Goal: Task Accomplishment & Management: Manage account settings

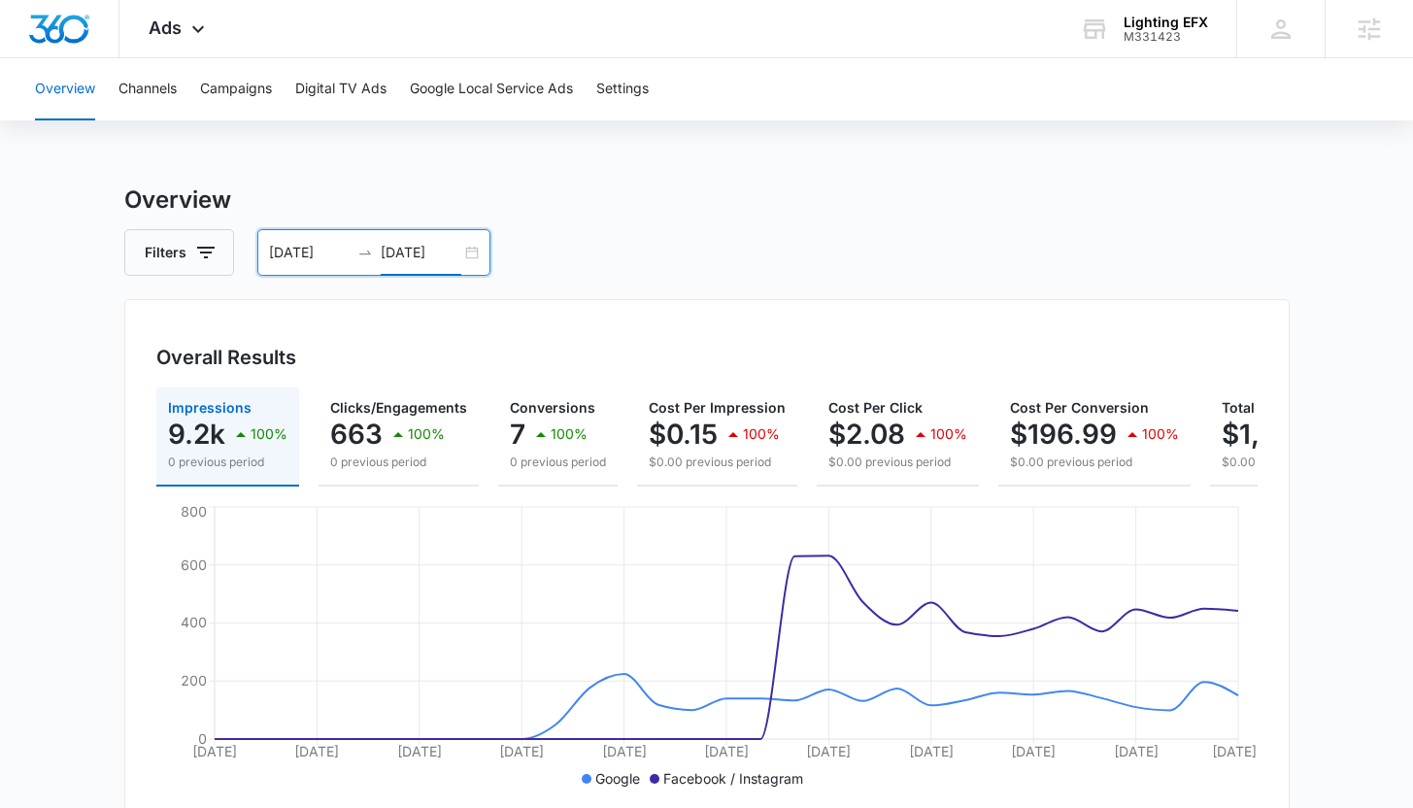
click at [386, 249] on input "08/13/2025" at bounding box center [421, 252] width 81 height 21
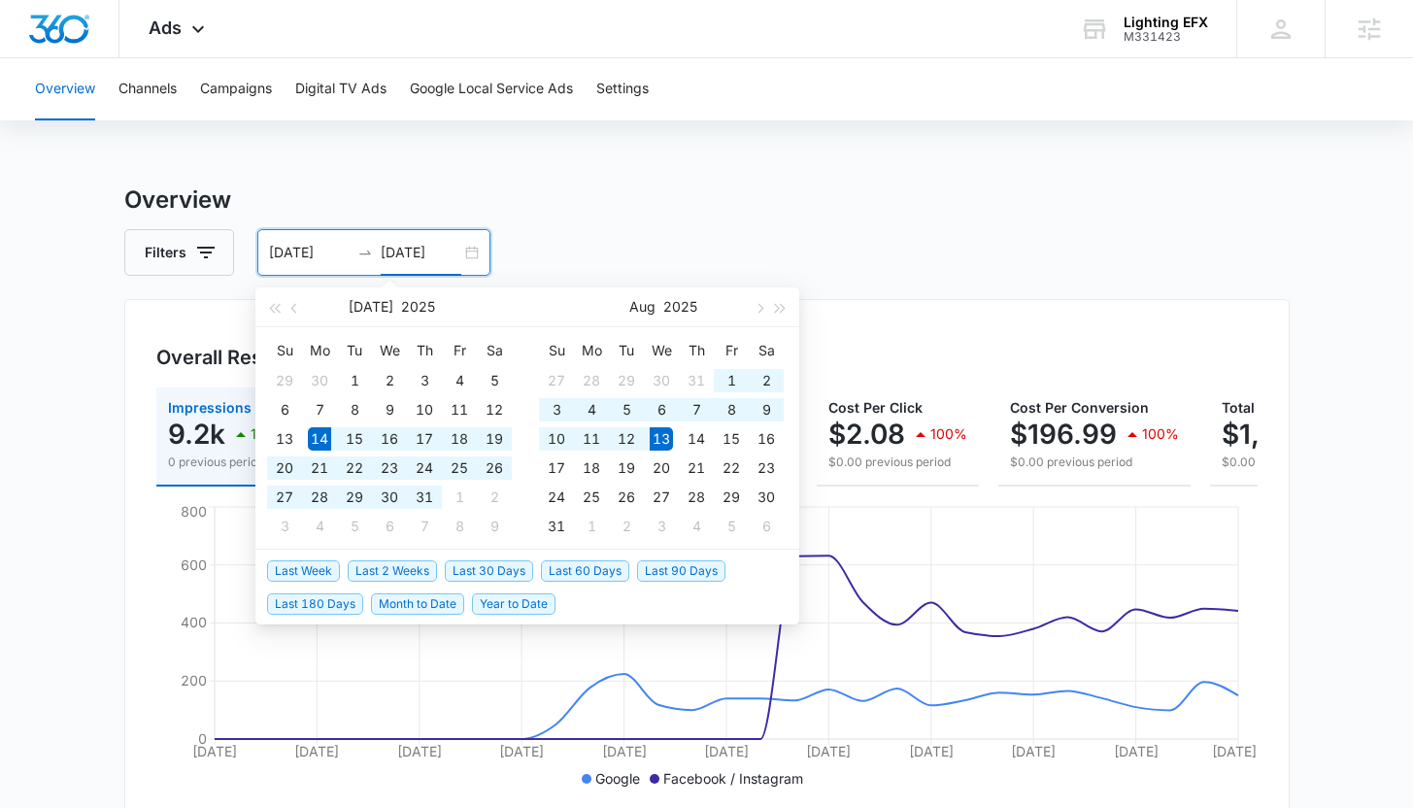
type input "08/13/2025"
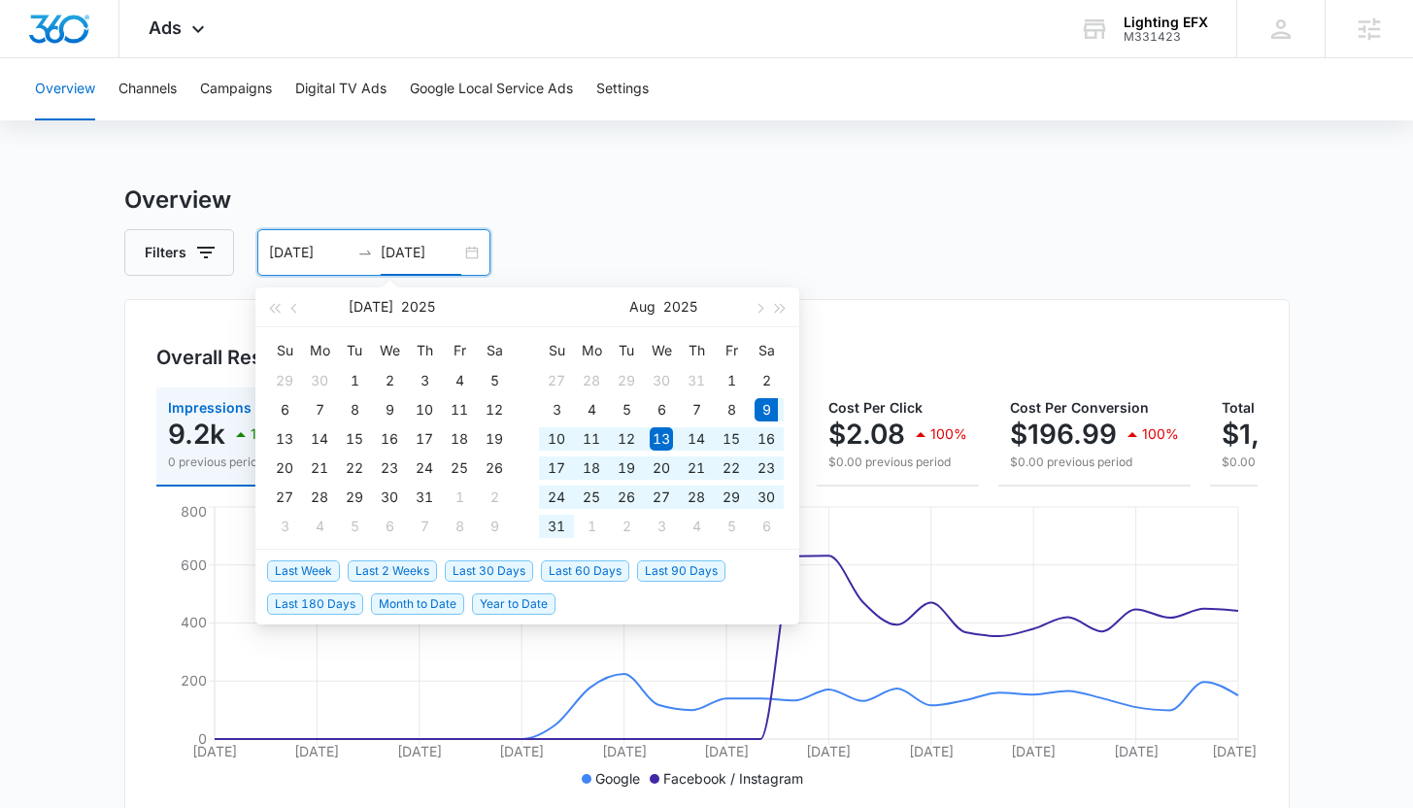
click at [492, 570] on span "Last 30 Days" at bounding box center [489, 570] width 88 height 21
type input "08/09/2025"
type input "09/08/2025"
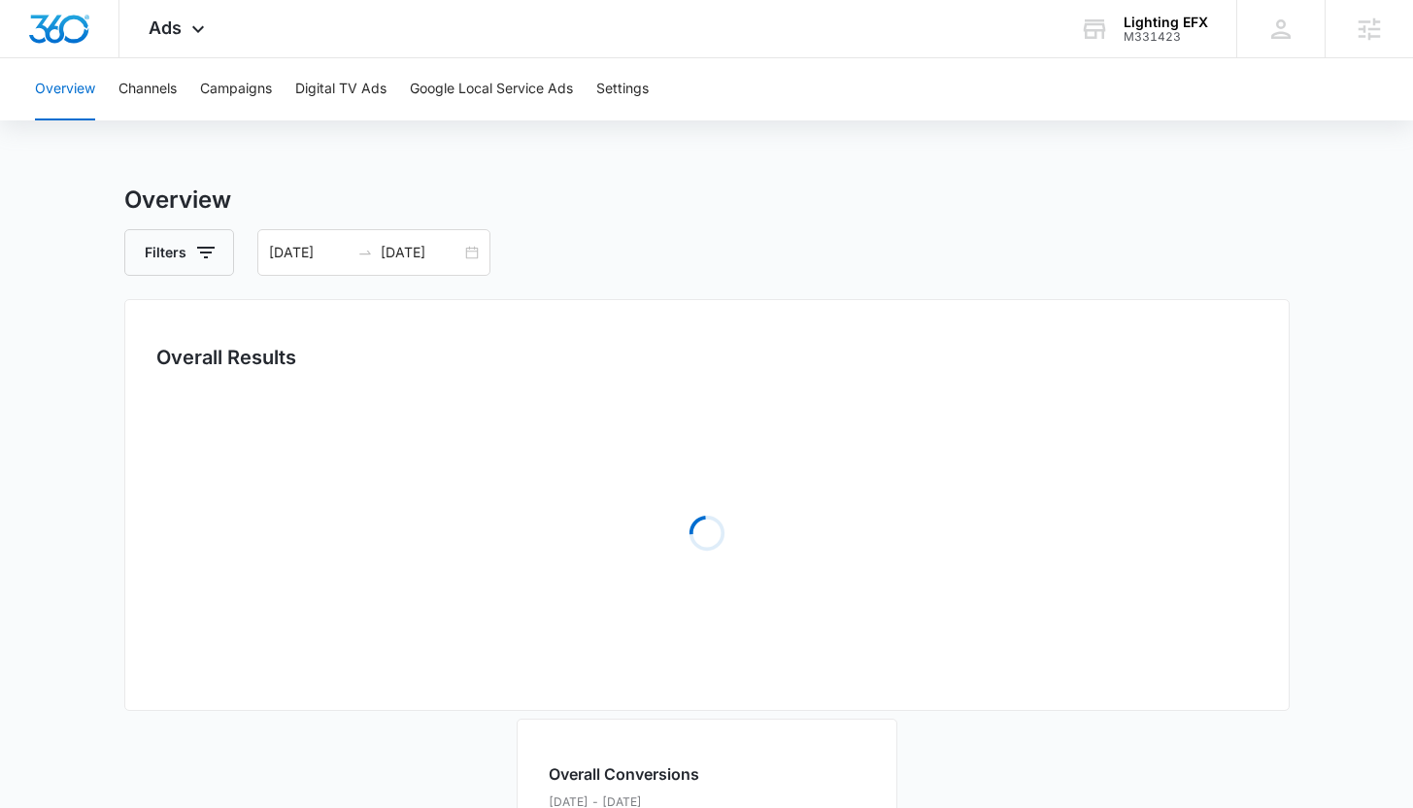
click at [138, 387] on div "Overall Results Loading" at bounding box center [706, 505] width 1165 height 412
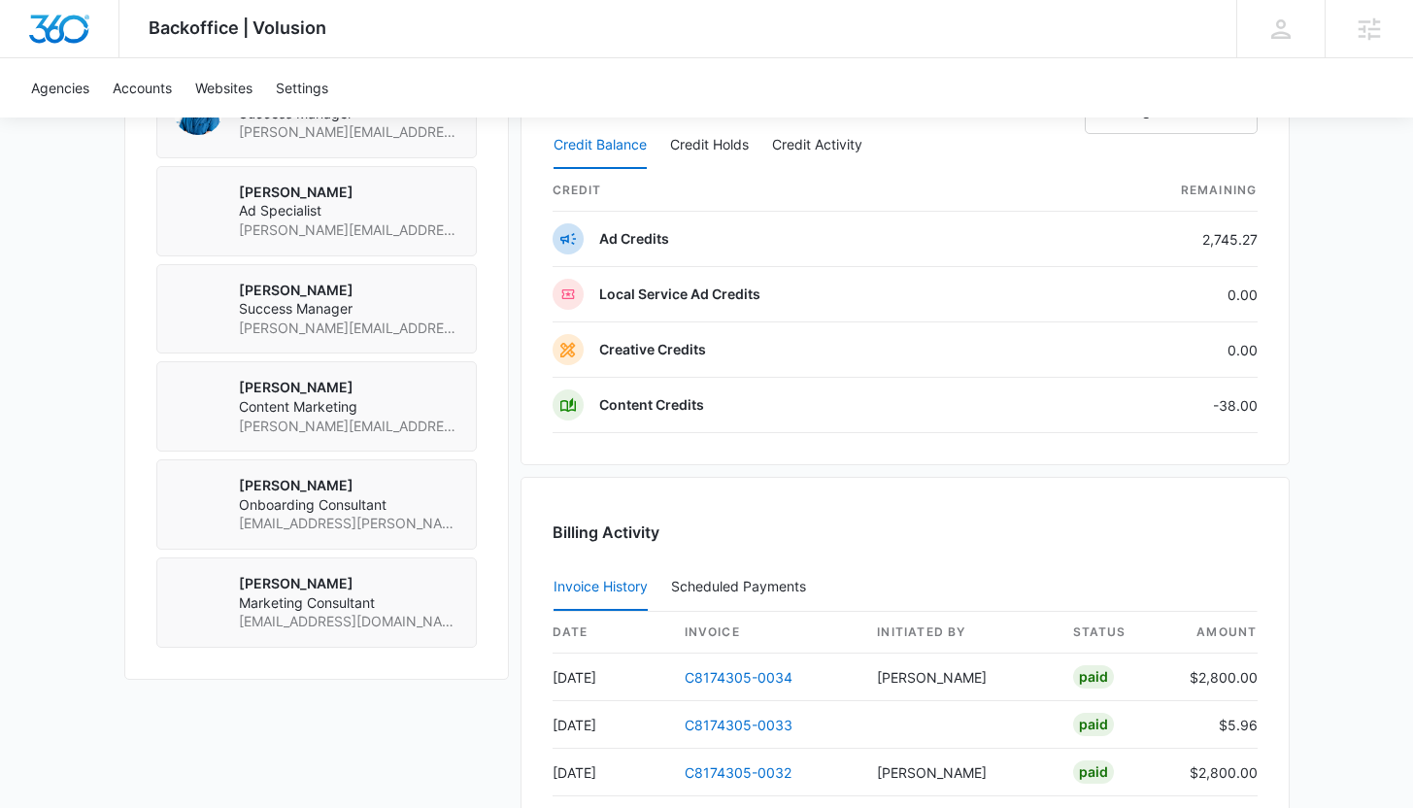
scroll to position [1272, 0]
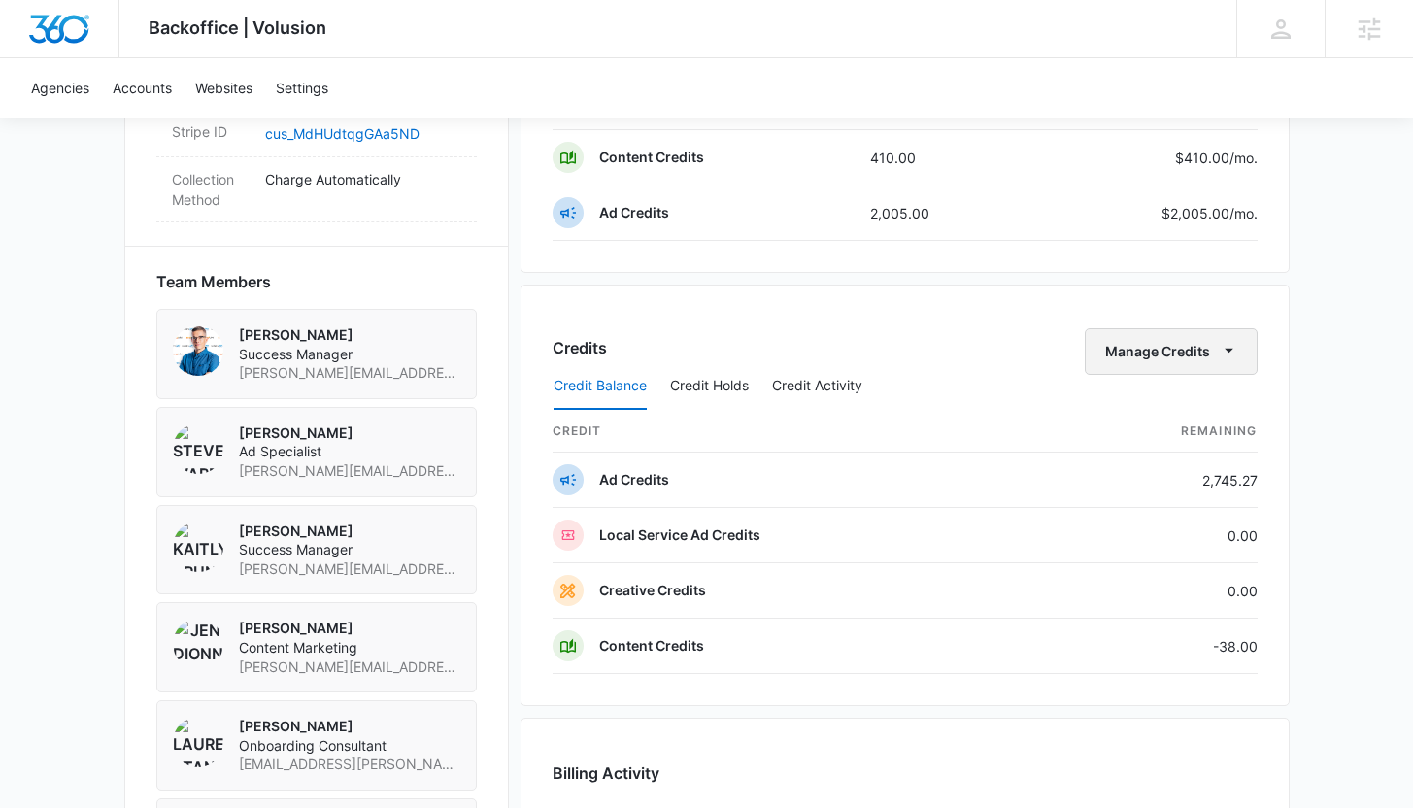
click at [1228, 355] on icon "button" at bounding box center [1229, 350] width 20 height 20
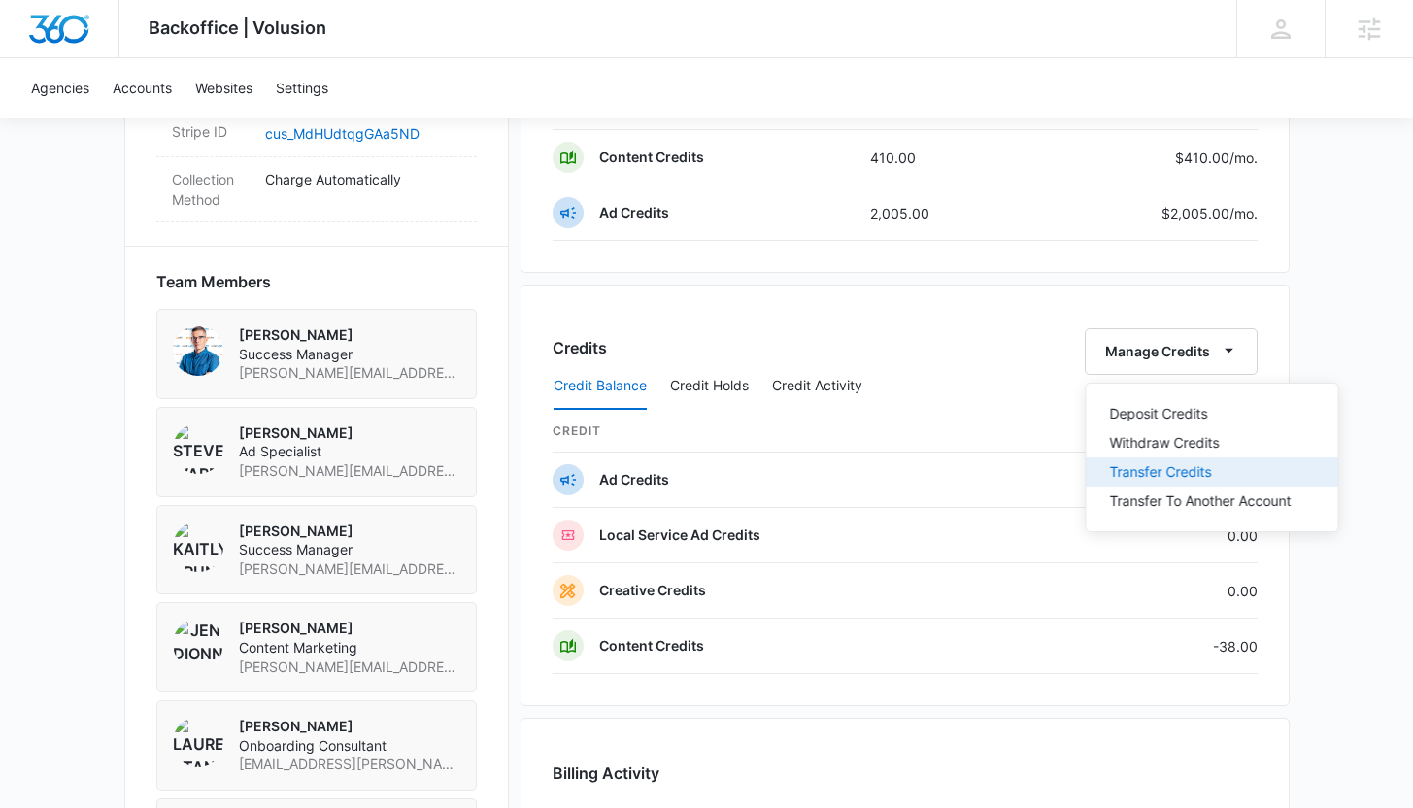
click at [1178, 468] on div "Transfer Credits" at bounding box center [1201, 472] width 182 height 14
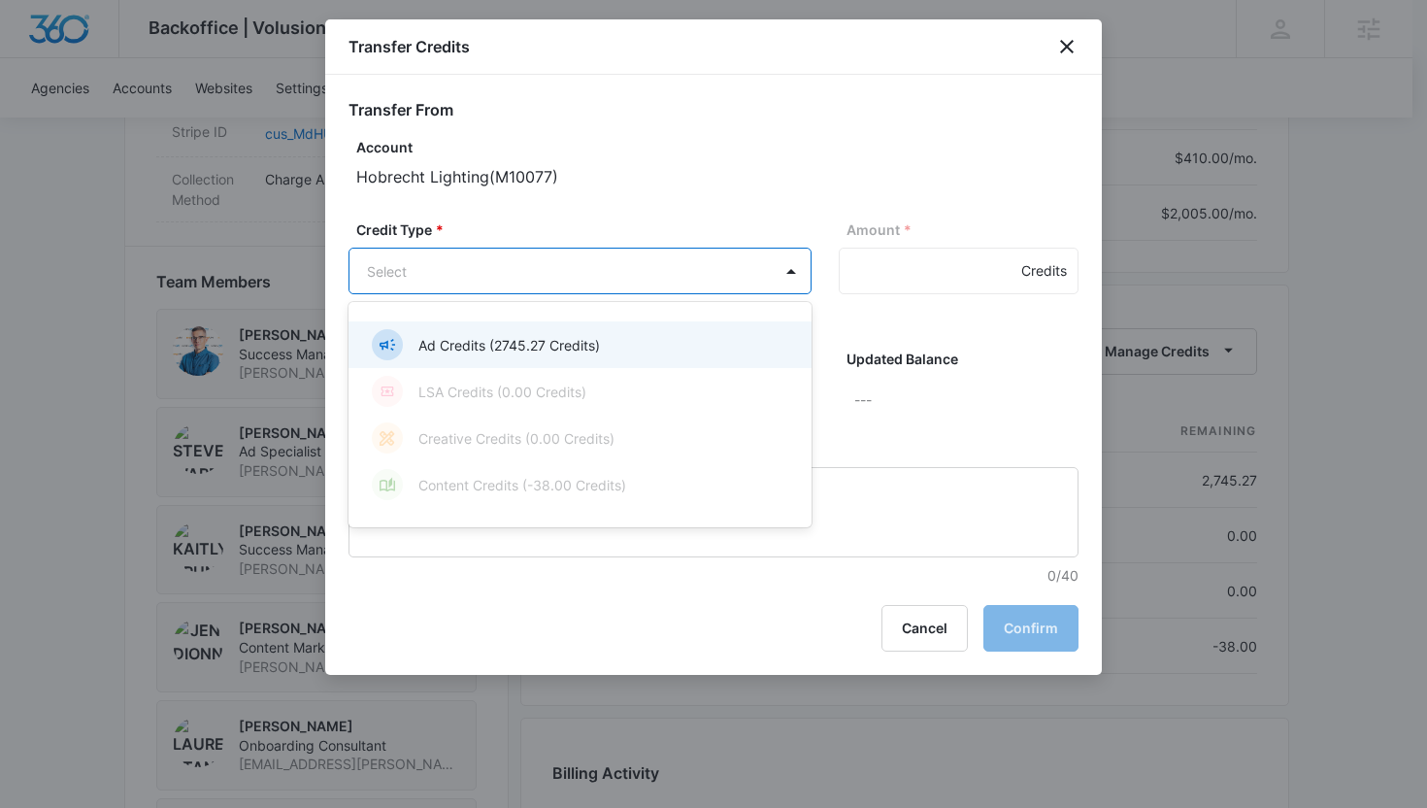
click at [653, 270] on body "Backoffice | Volusion Apps Settings KB Kaitlyn Brunswig kaitlyn.brunswig@madwir…" at bounding box center [713, 64] width 1427 height 2672
click at [595, 343] on p "Ad Credits (2745.27 Credits)" at bounding box center [509, 345] width 182 height 20
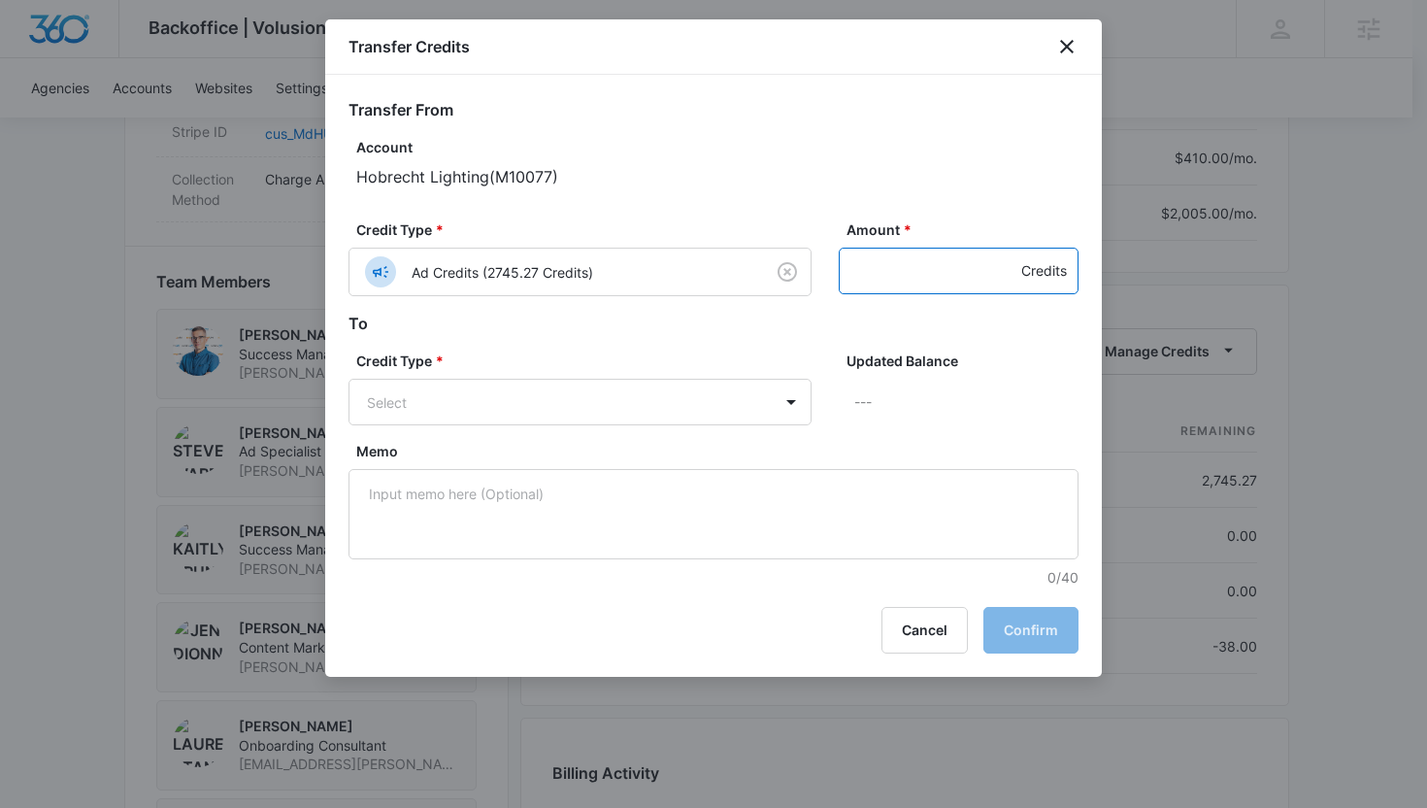
click at [874, 262] on input "Amount *" at bounding box center [959, 271] width 240 height 47
type input "38"
click at [674, 401] on body "Backoffice | Volusion Apps Settings KB Kaitlyn Brunswig kaitlyn.brunswig@madwir…" at bounding box center [713, 64] width 1427 height 2672
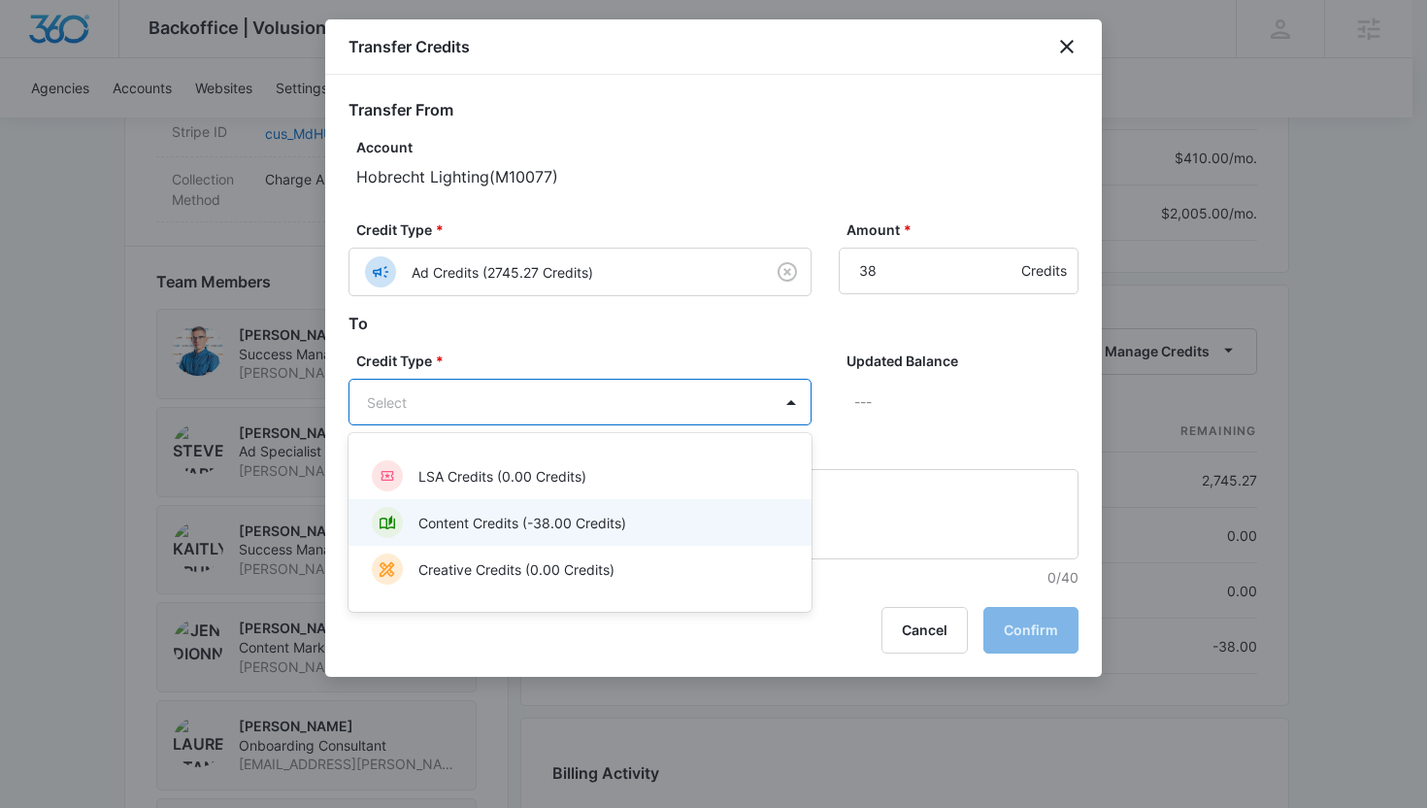
click at [637, 531] on div "Content Credits (-38.00 Credits)" at bounding box center [578, 522] width 413 height 31
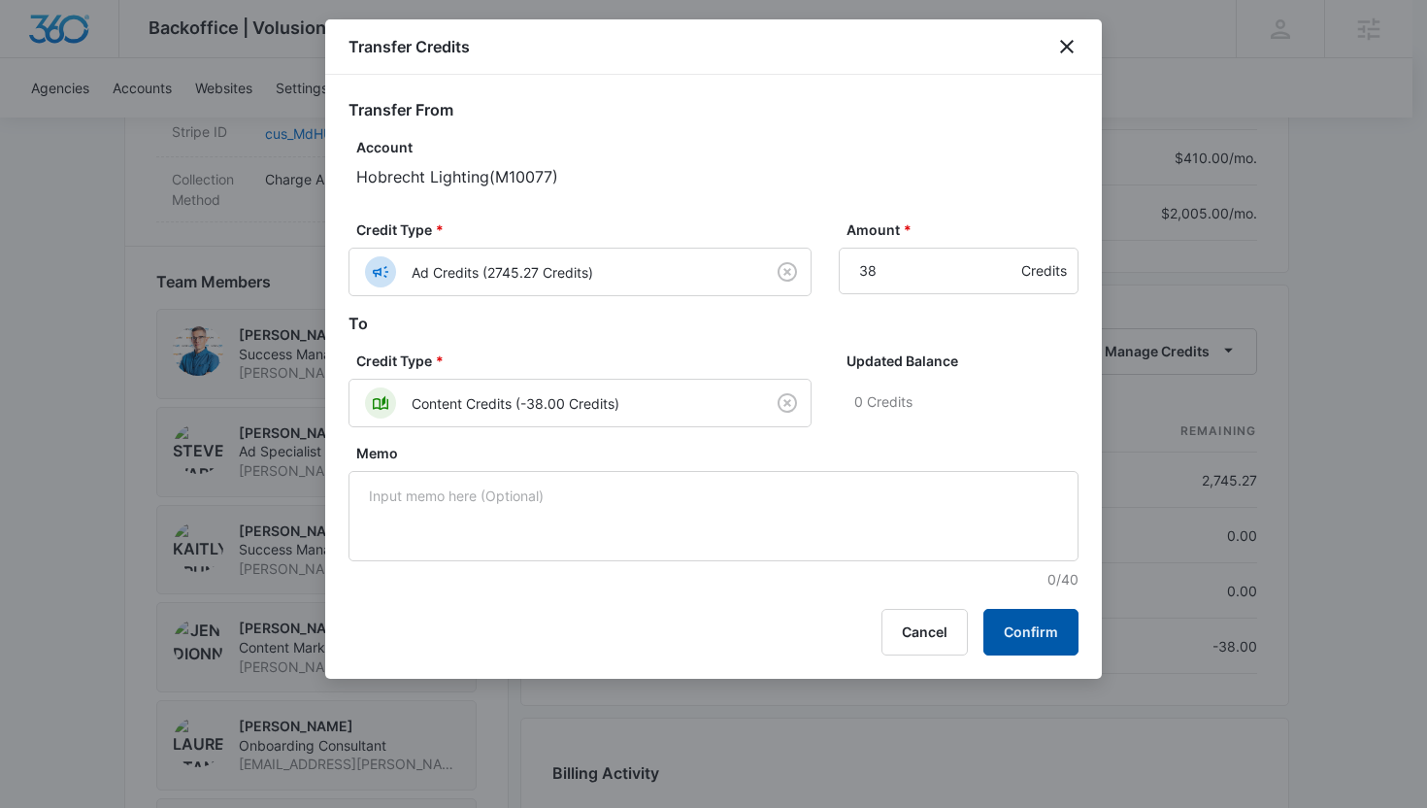
click at [1047, 623] on button "Confirm" at bounding box center [1031, 632] width 95 height 47
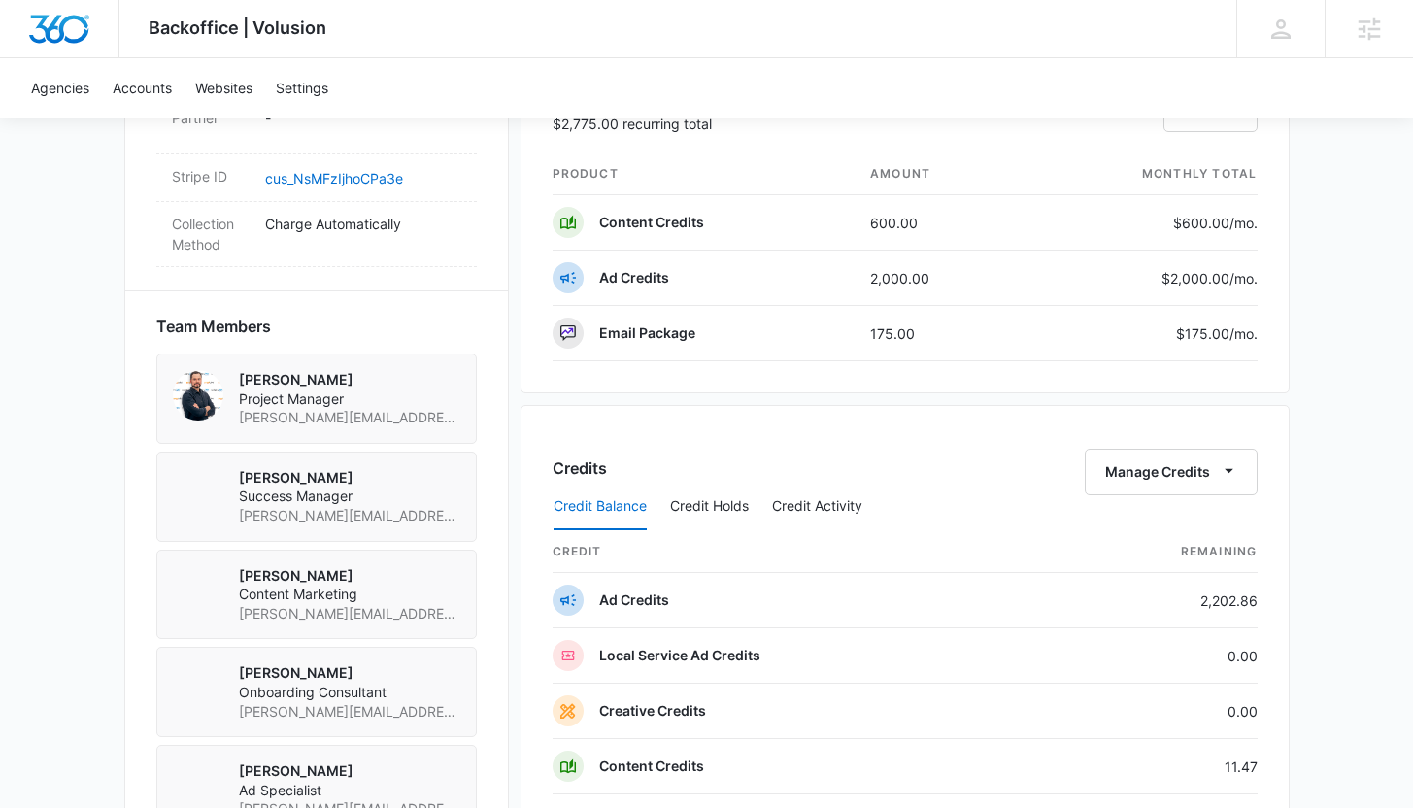
scroll to position [1260, 0]
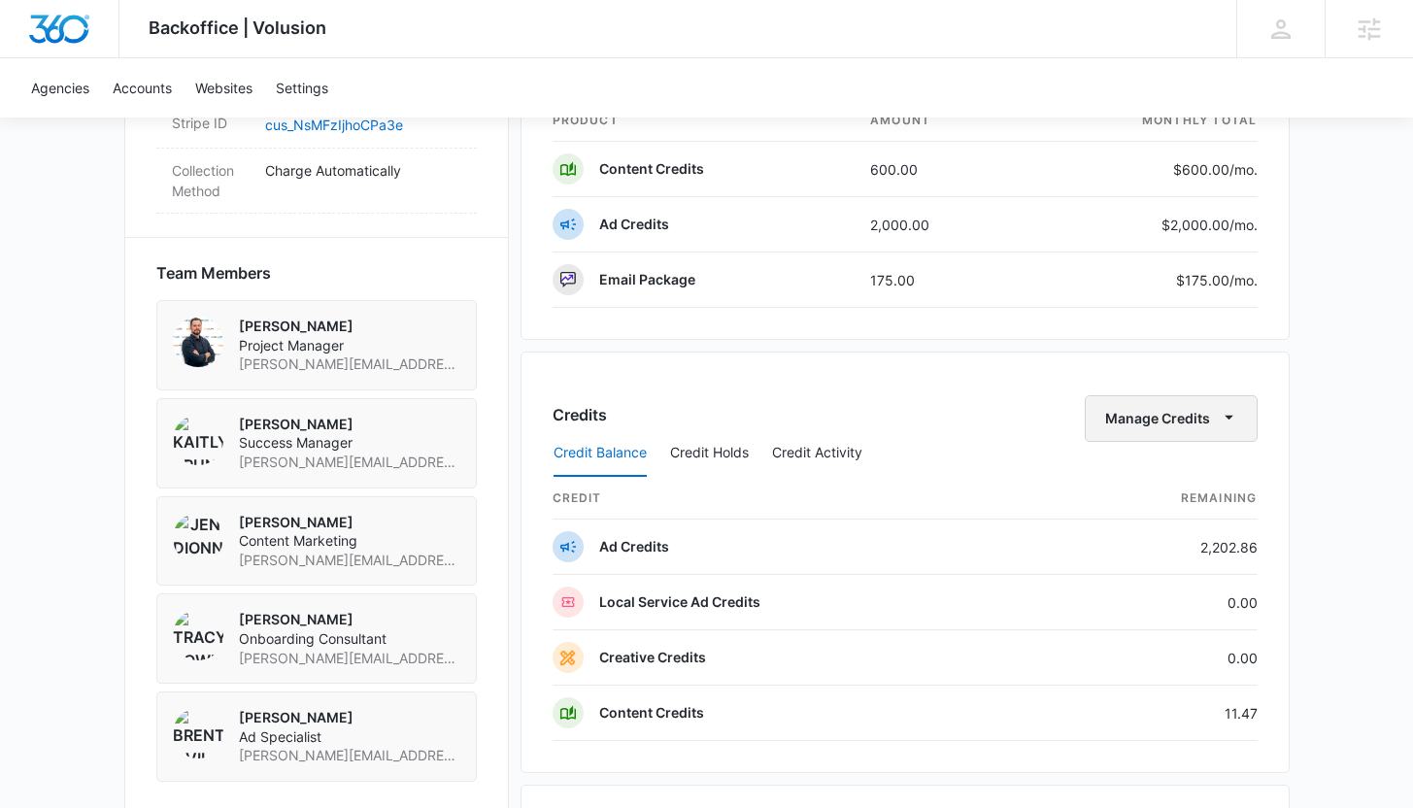
click at [1243, 415] on button "Manage Credits" at bounding box center [1171, 418] width 173 height 47
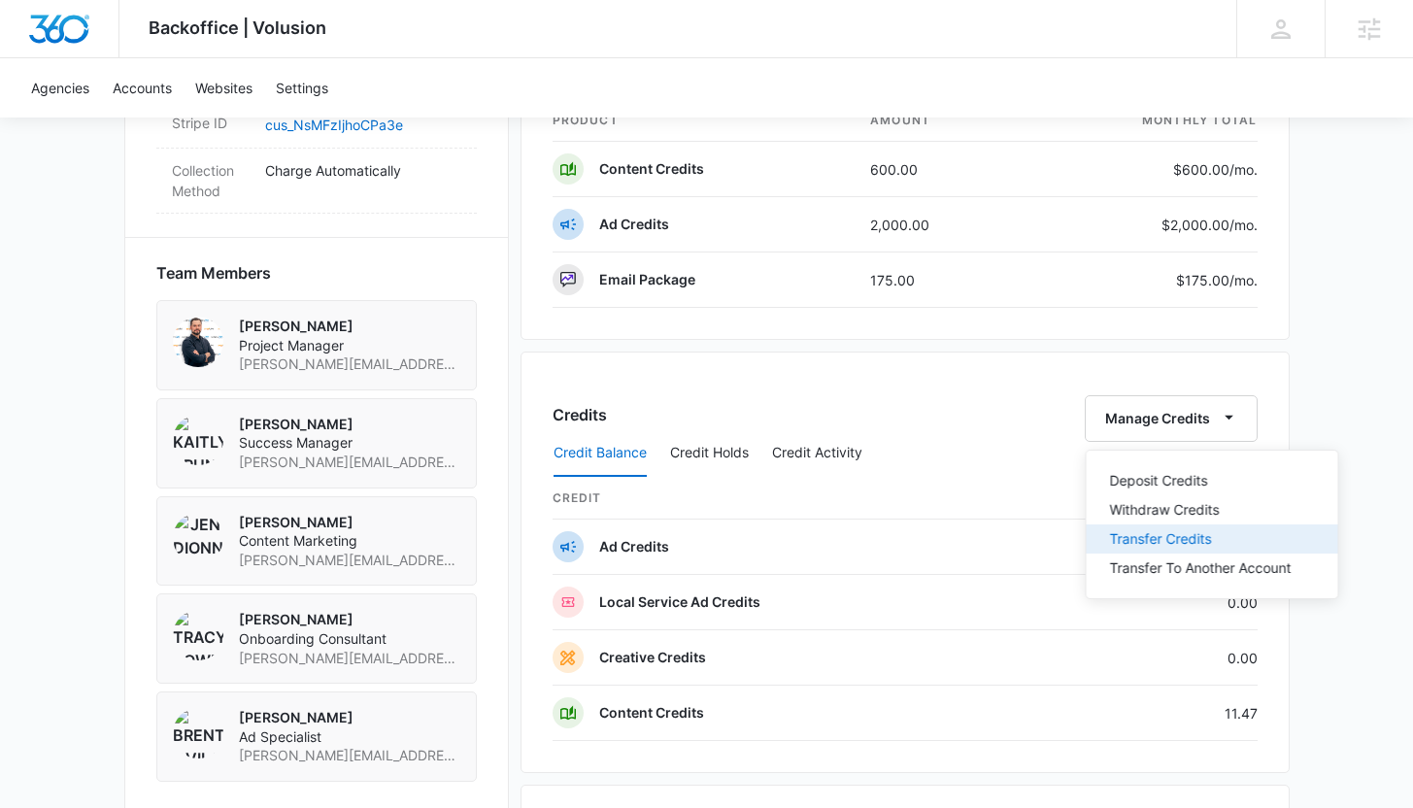
click at [1190, 539] on div "Transfer Credits" at bounding box center [1201, 539] width 182 height 14
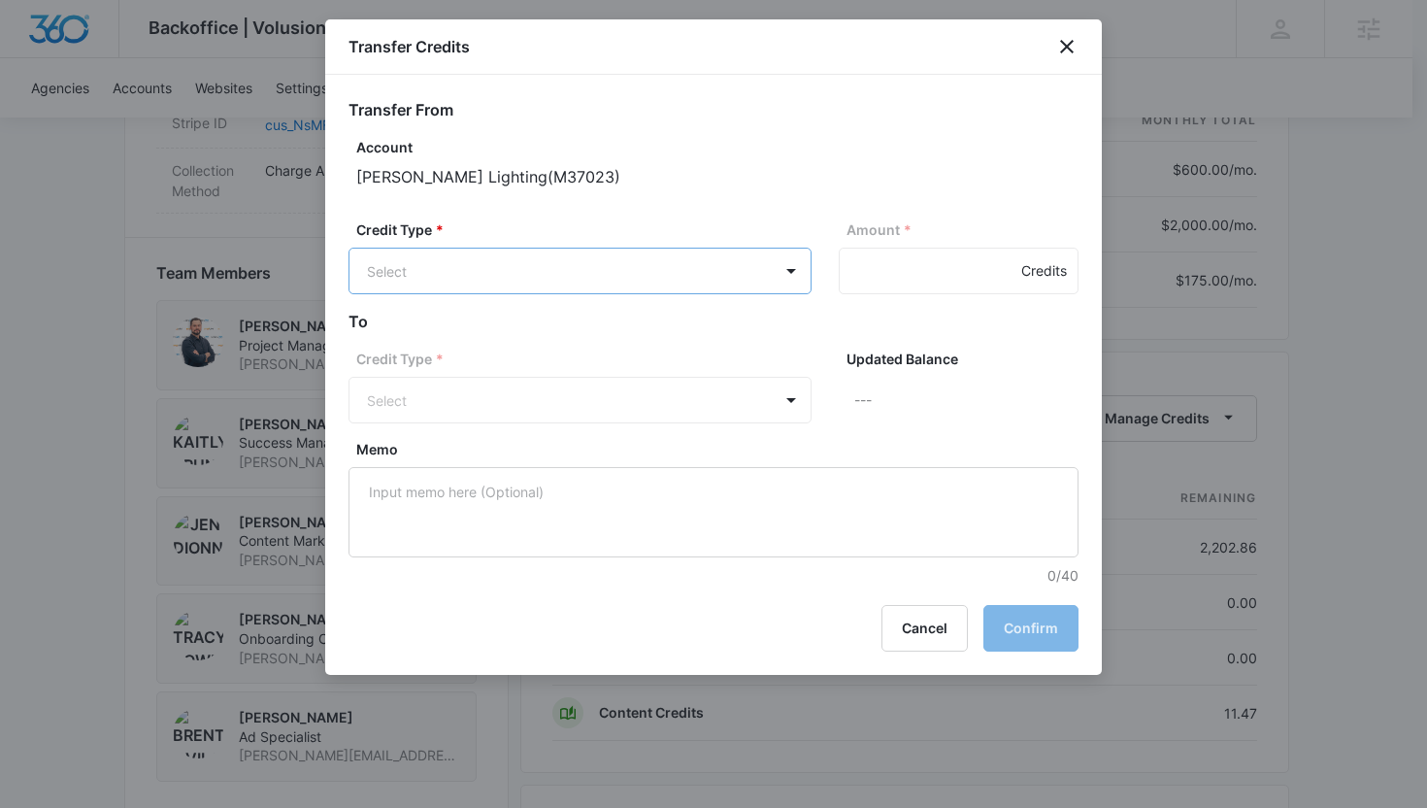
click at [638, 269] on body "Backoffice | Volusion Apps Settings KB Kaitlyn Brunswig kaitlyn.brunswig@madwir…" at bounding box center [713, 103] width 1427 height 2727
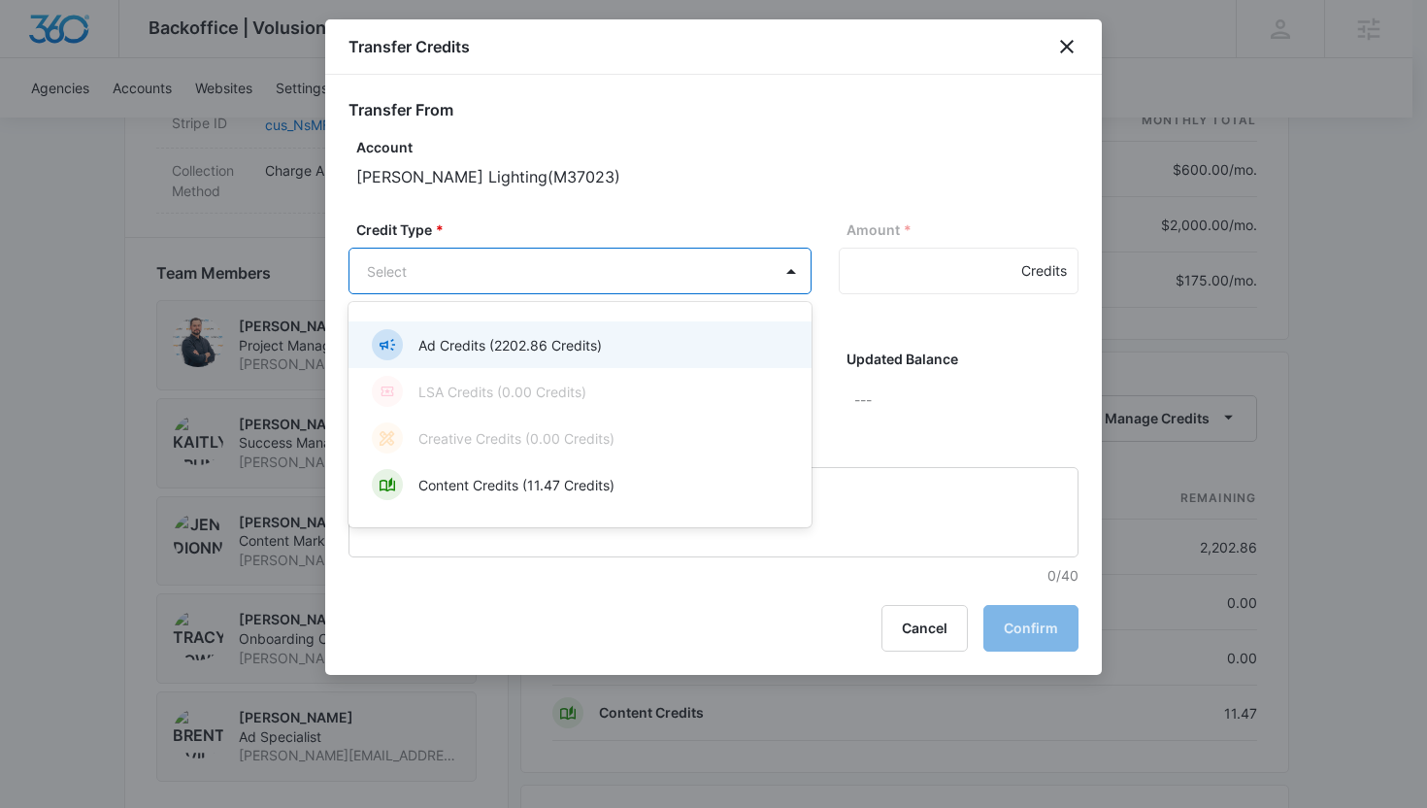
click at [608, 343] on div "Ad Credits (2202.86 Credits)" at bounding box center [578, 344] width 413 height 31
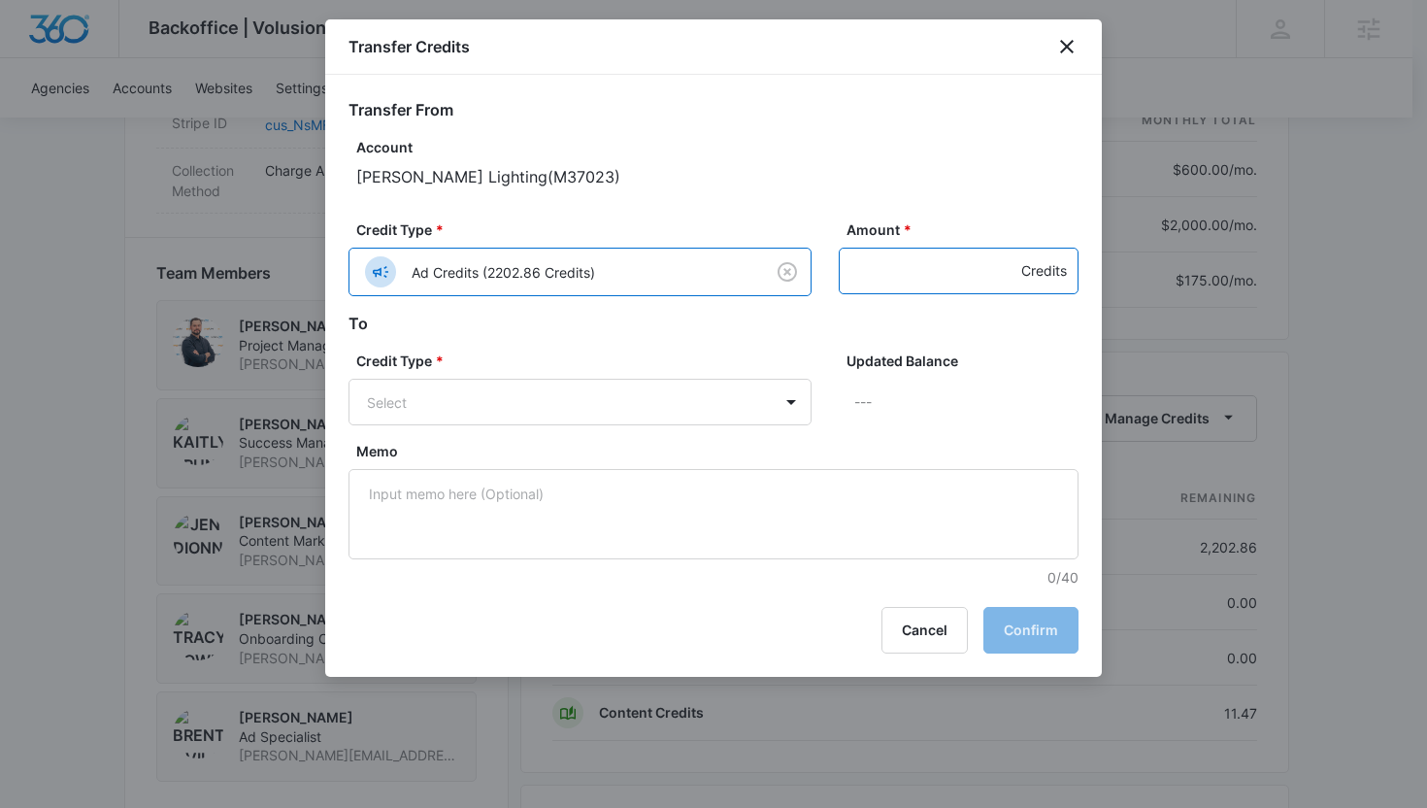
click at [866, 270] on input "Amount *" at bounding box center [959, 271] width 240 height 47
type input "11.47"
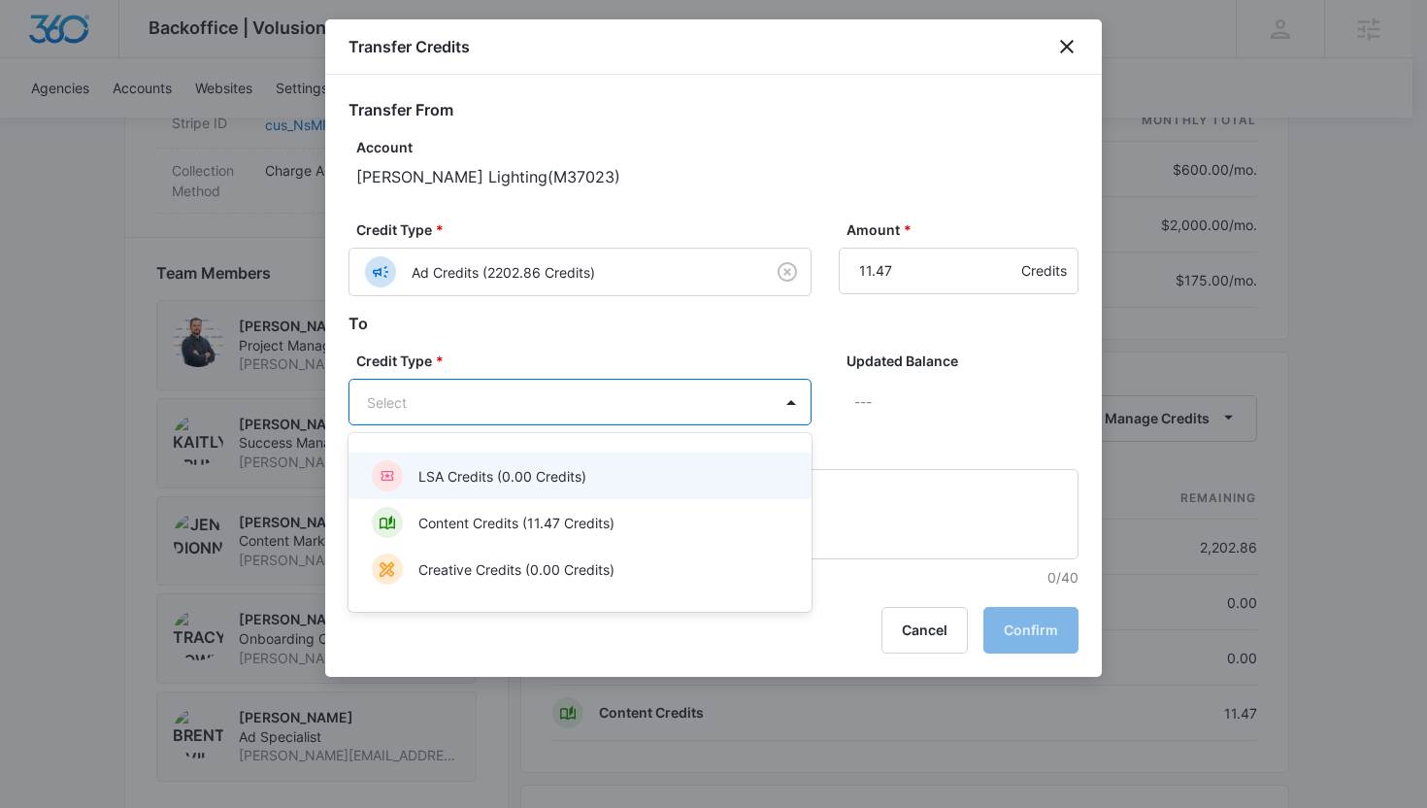
click at [595, 416] on body "Backoffice | Volusion Apps Settings KB Kaitlyn Brunswig kaitlyn.brunswig@madwir…" at bounding box center [713, 103] width 1427 height 2727
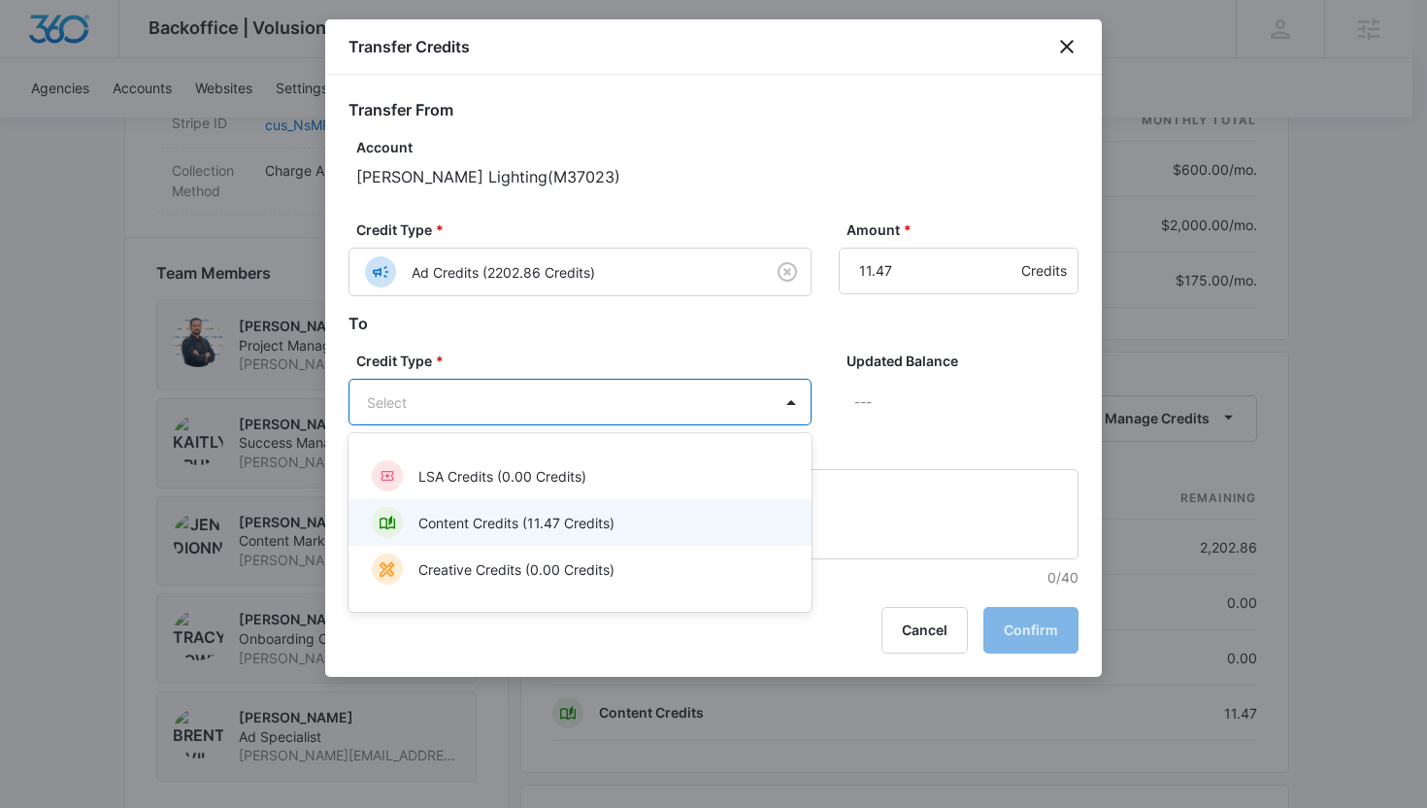
click at [551, 530] on p "Content Credits (11.47 Credits)" at bounding box center [516, 523] width 196 height 20
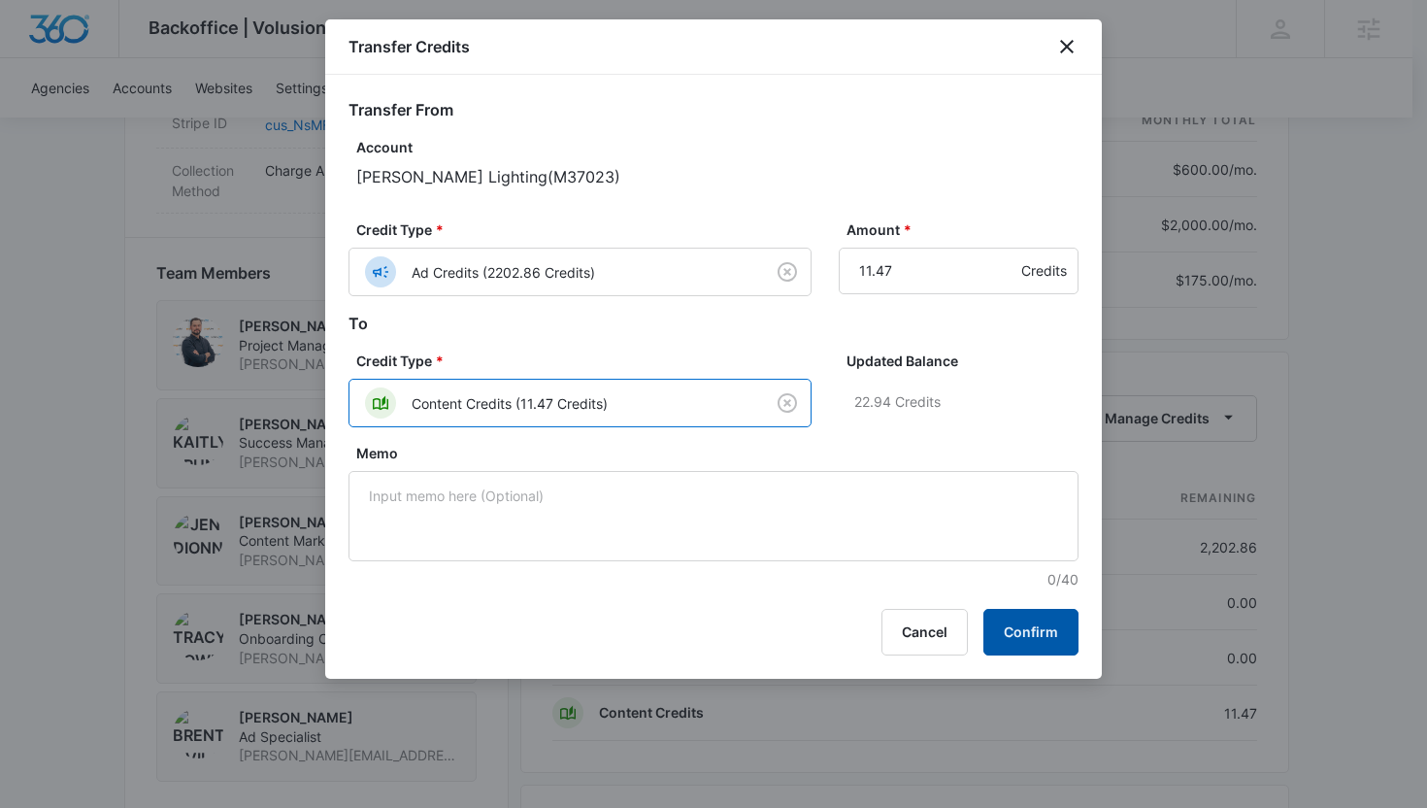
click at [1011, 634] on button "Confirm" at bounding box center [1031, 632] width 95 height 47
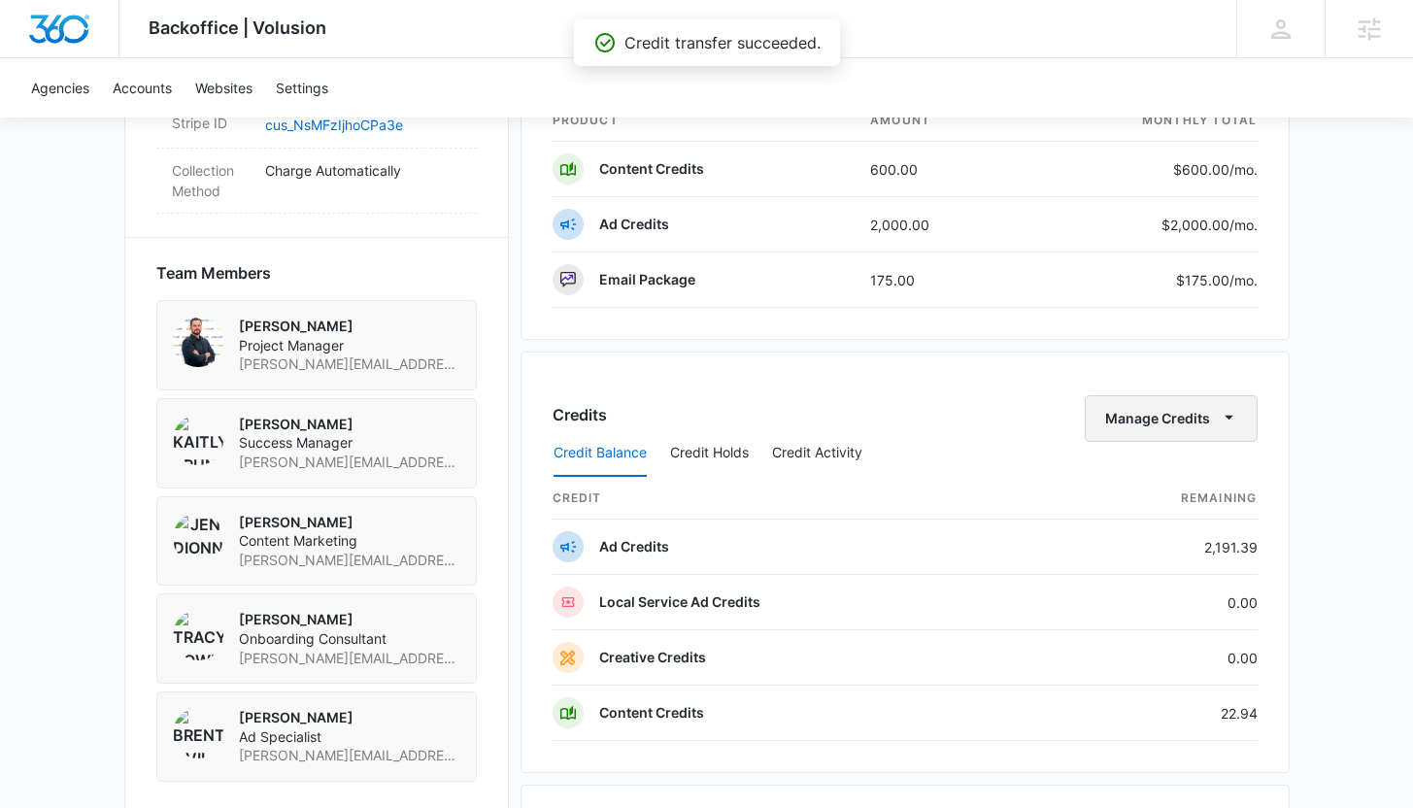
click at [1239, 425] on span "button" at bounding box center [1229, 418] width 23 height 23
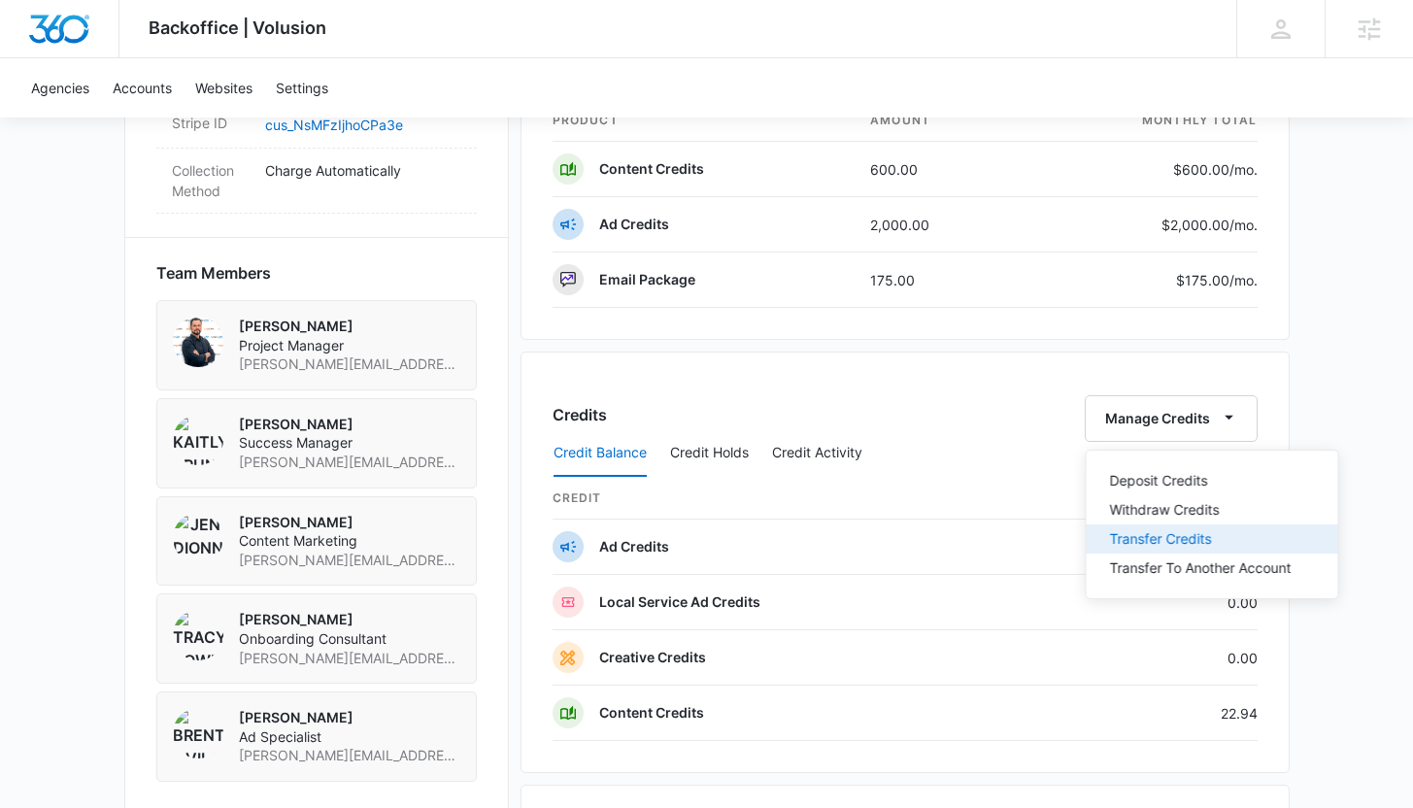
click at [1153, 551] on button "Transfer Credits" at bounding box center [1211, 538] width 251 height 29
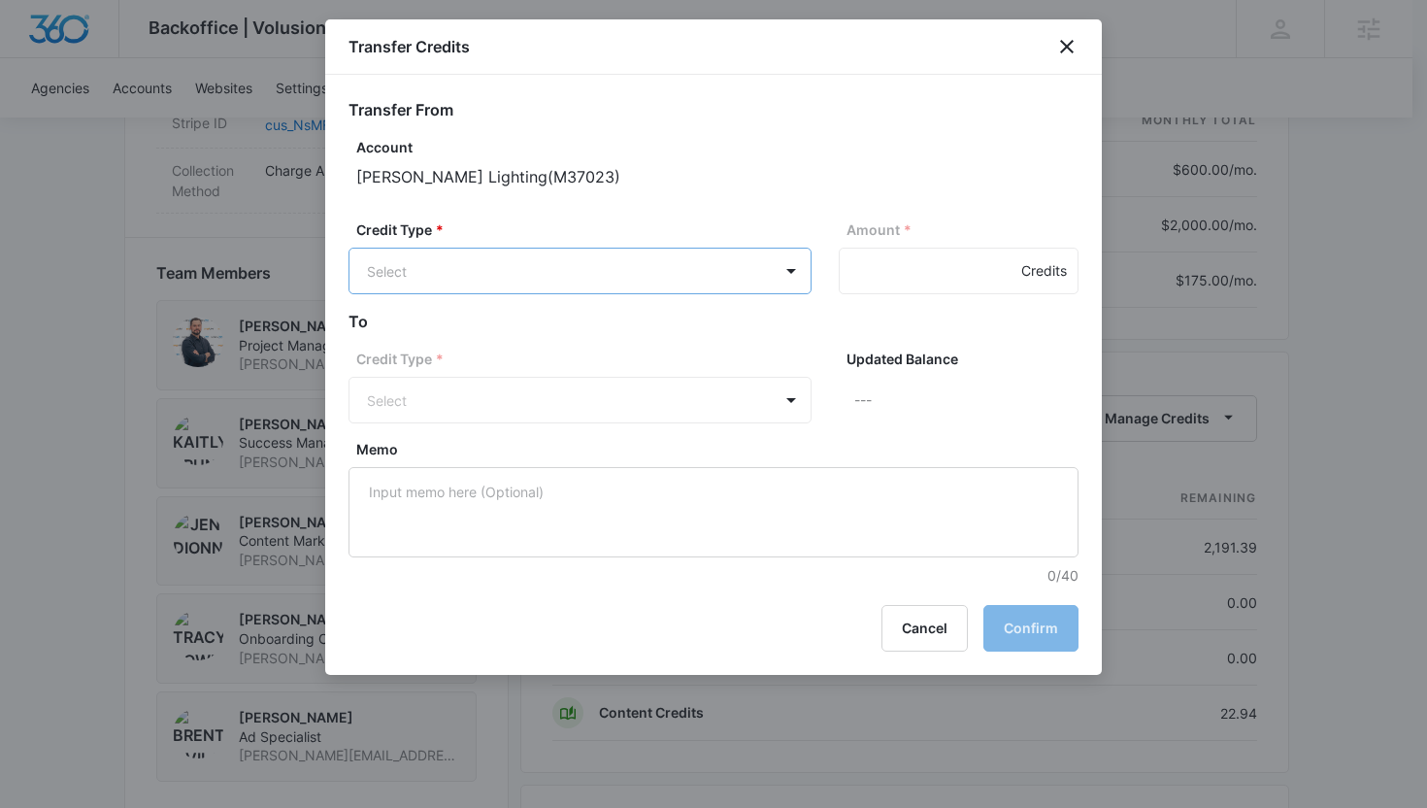
click at [615, 273] on body "Backoffice | Volusion Apps Settings KB Kaitlyn Brunswig kaitlyn.brunswig@madwir…" at bounding box center [713, 103] width 1427 height 2727
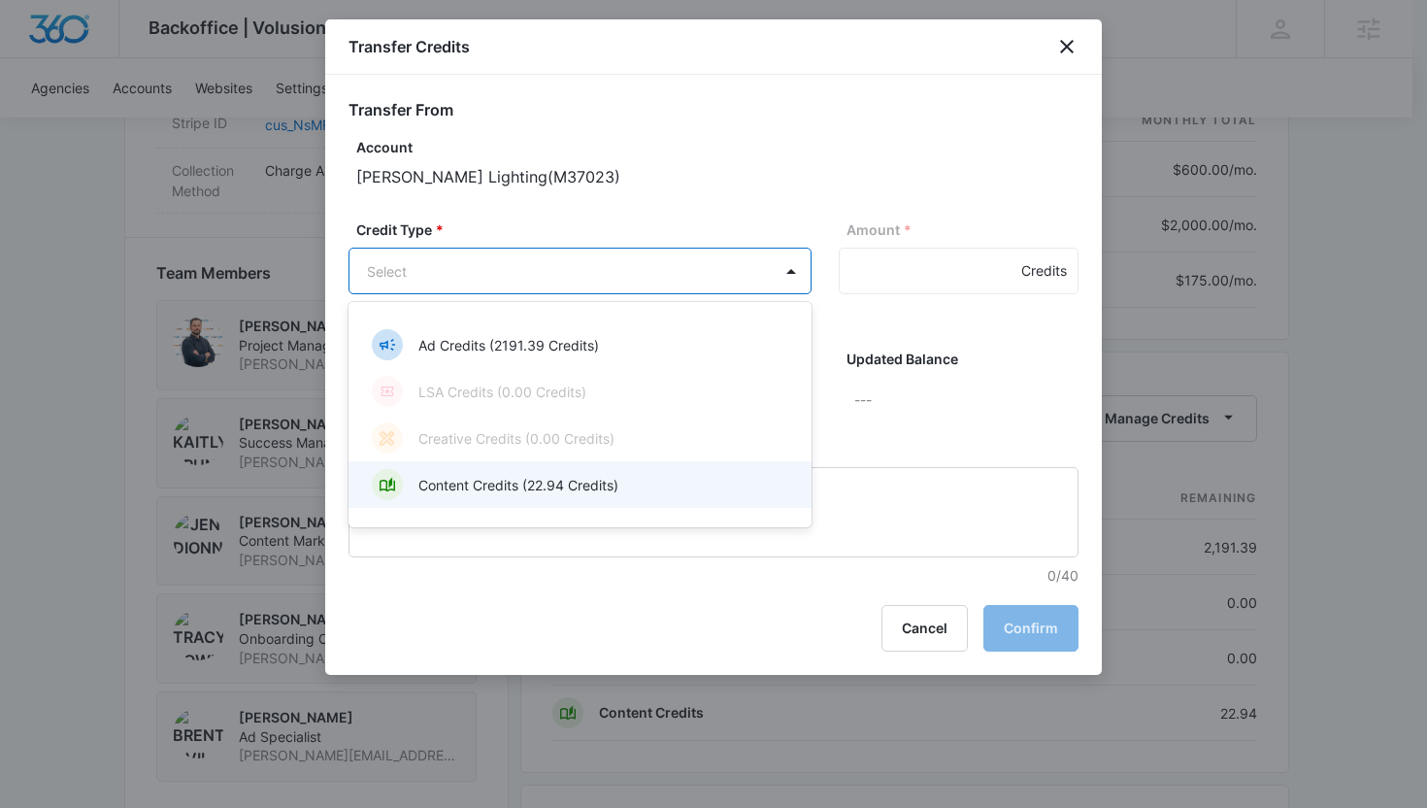
click at [577, 485] on p "Content Credits (22.94 Credits)" at bounding box center [518, 485] width 200 height 20
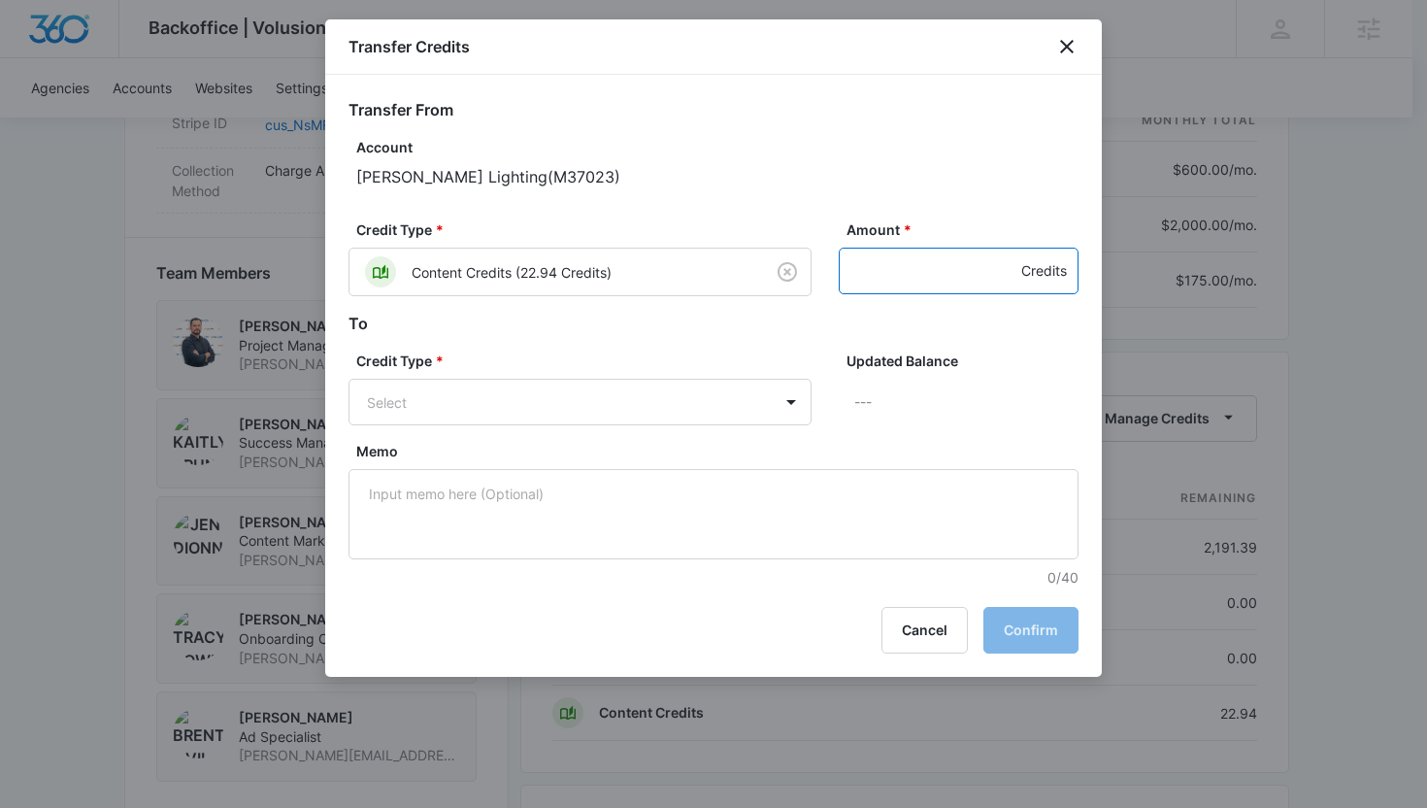
click at [906, 266] on input "Amount *" at bounding box center [959, 271] width 240 height 47
type input "22.94"
click at [718, 407] on body "Backoffice | Volusion Apps Settings KB Kaitlyn Brunswig kaitlyn.brunswig@madwir…" at bounding box center [713, 103] width 1427 height 2727
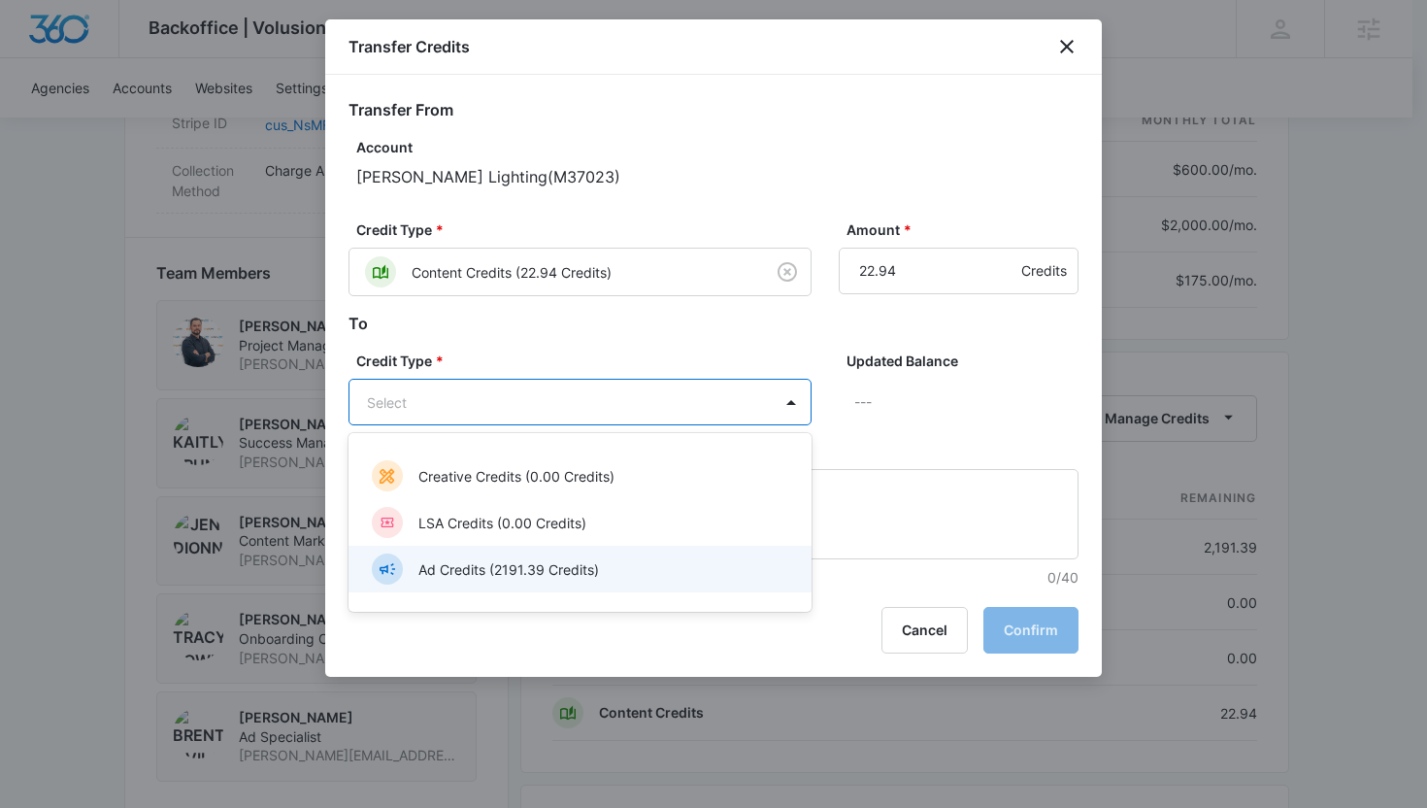
click at [646, 560] on div "Ad Credits (2191.39 Credits)" at bounding box center [578, 568] width 413 height 31
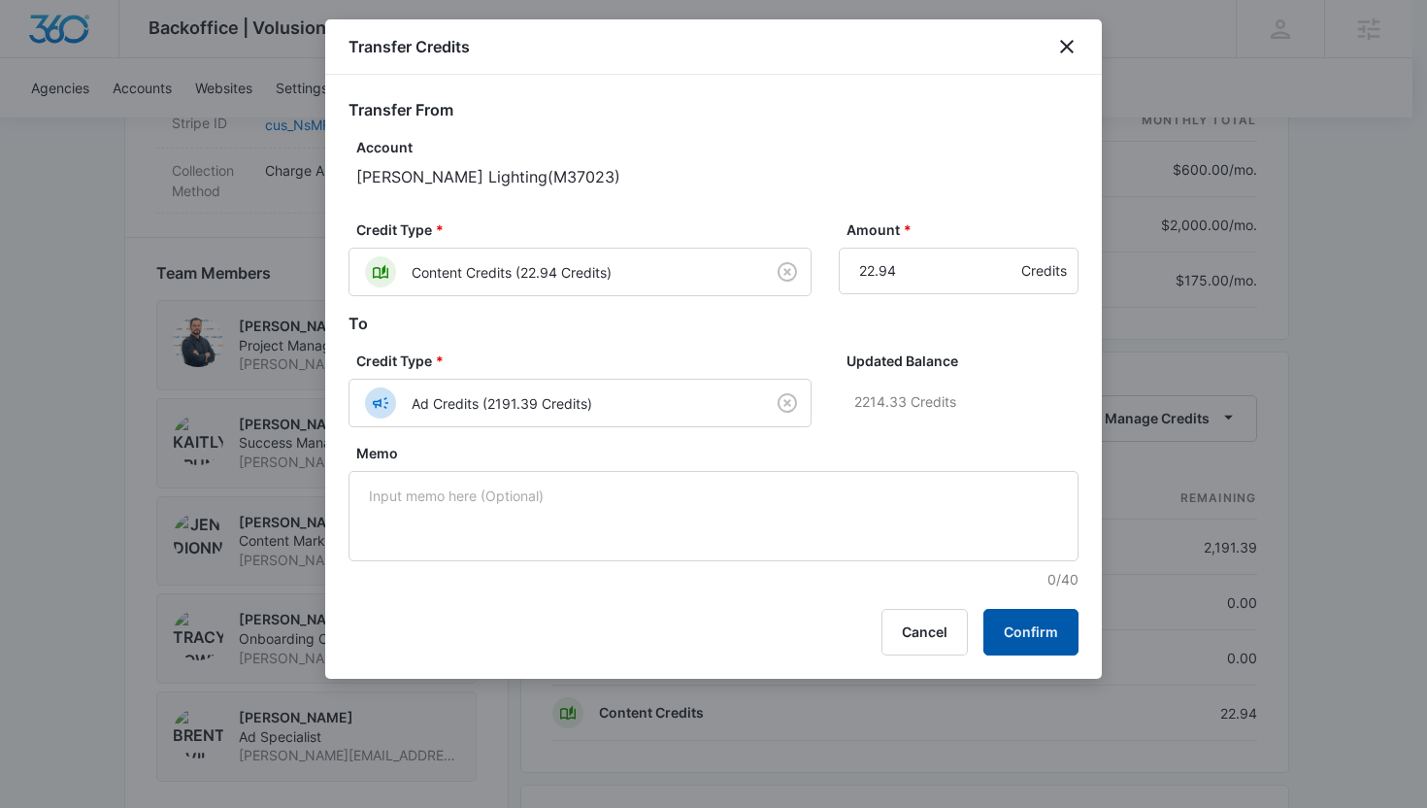
click at [1009, 626] on button "Confirm" at bounding box center [1031, 632] width 95 height 47
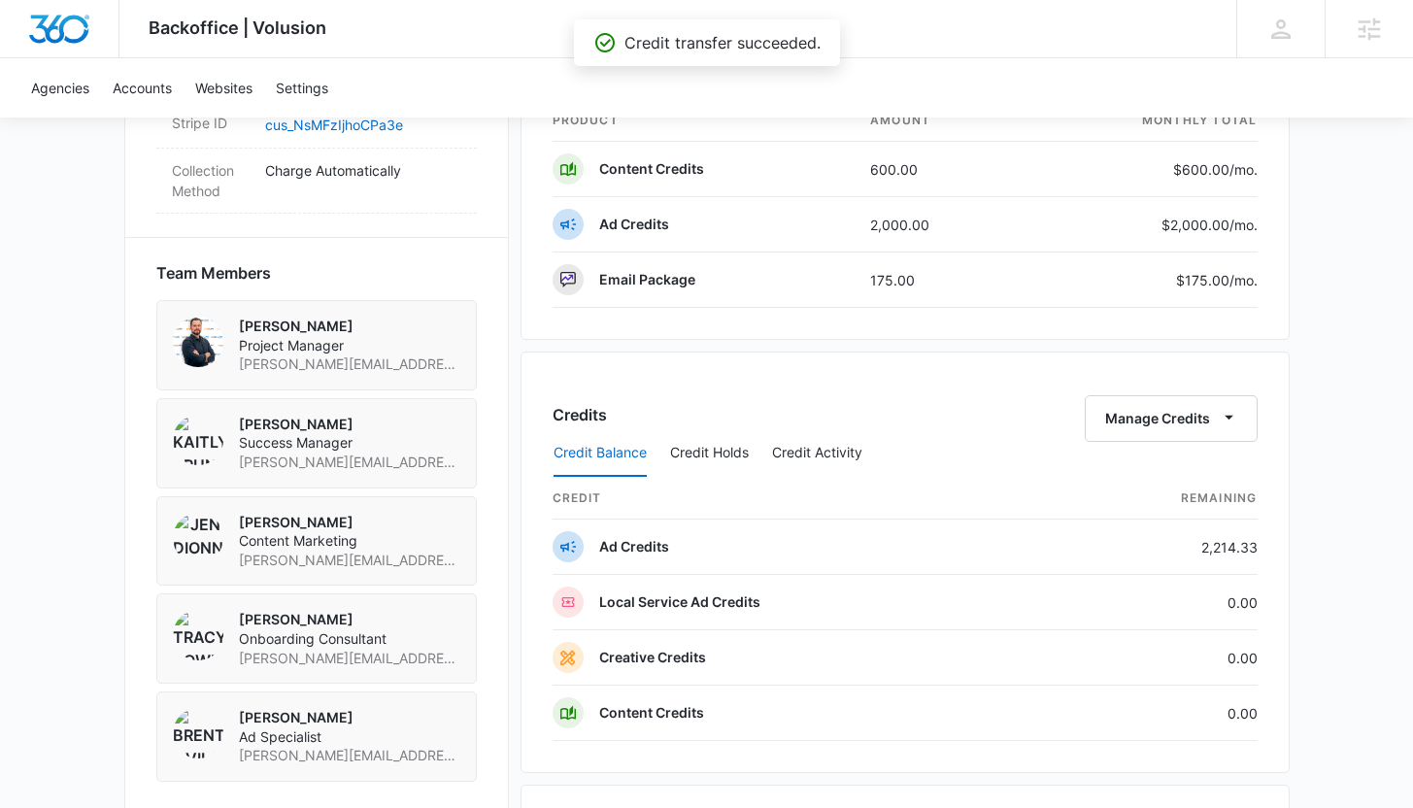
click at [1325, 458] on div "Backoffice | Volusion Apps Settings KB Kaitlyn Brunswig kaitlyn.brunswig@madwir…" at bounding box center [706, 103] width 1413 height 2727
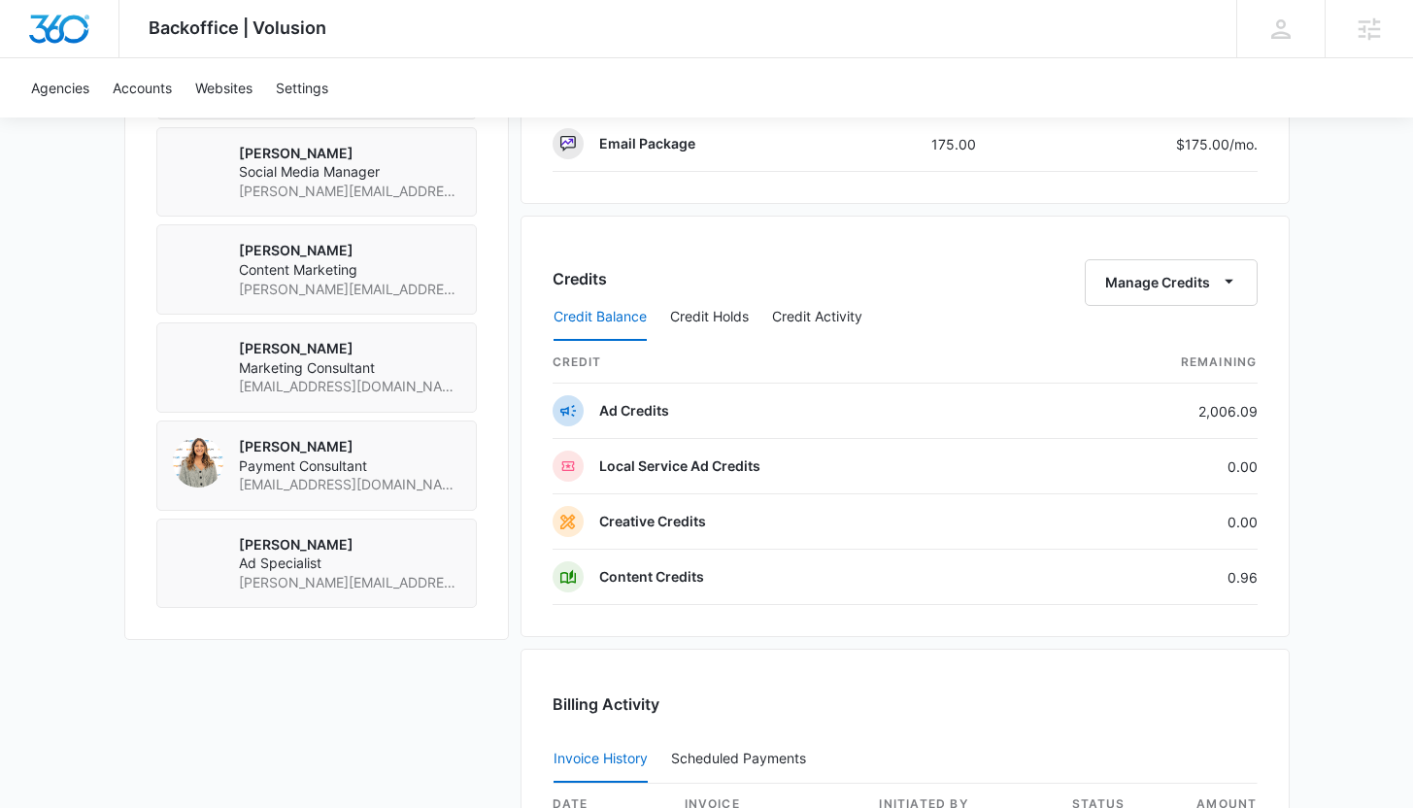
scroll to position [1653, 0]
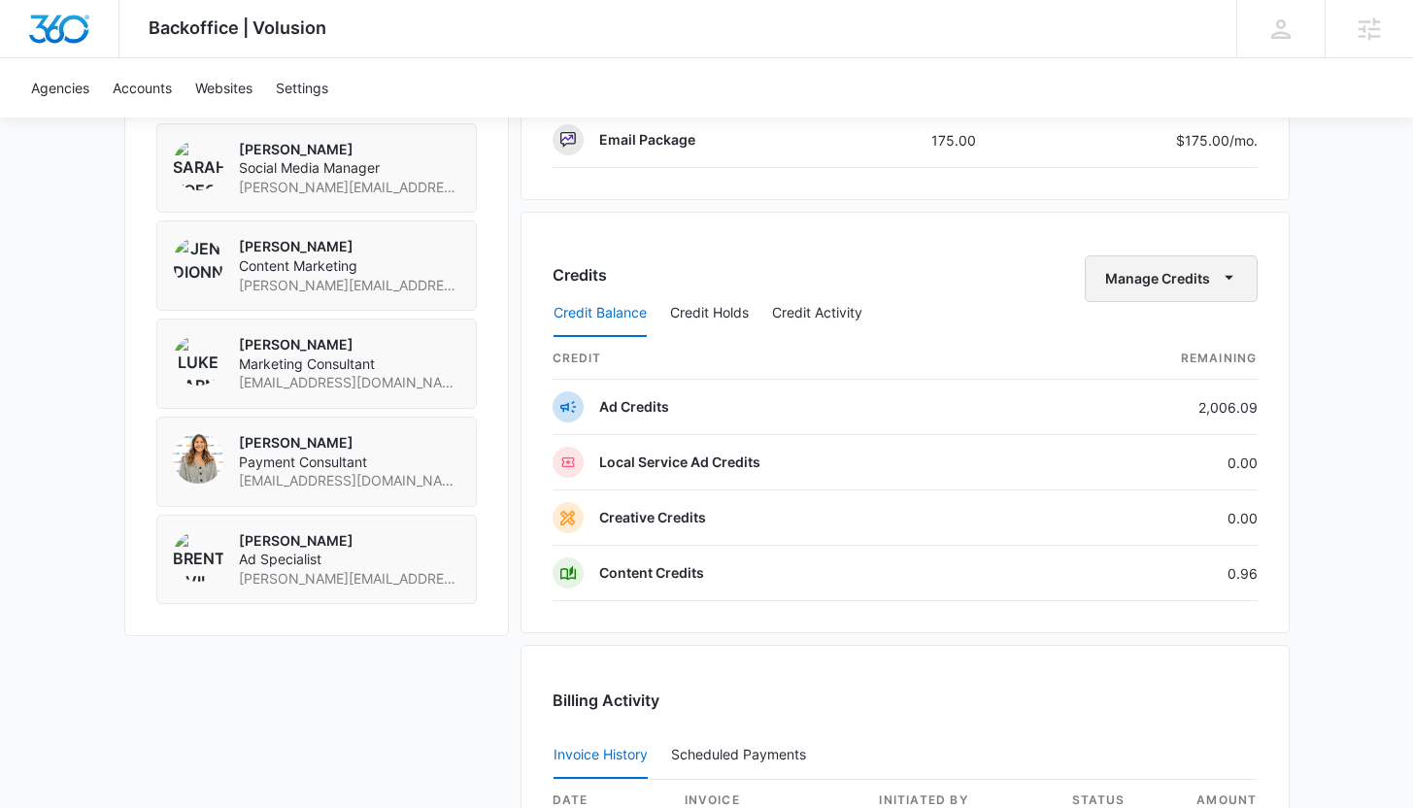
click at [1219, 283] on icon "button" at bounding box center [1229, 277] width 20 height 20
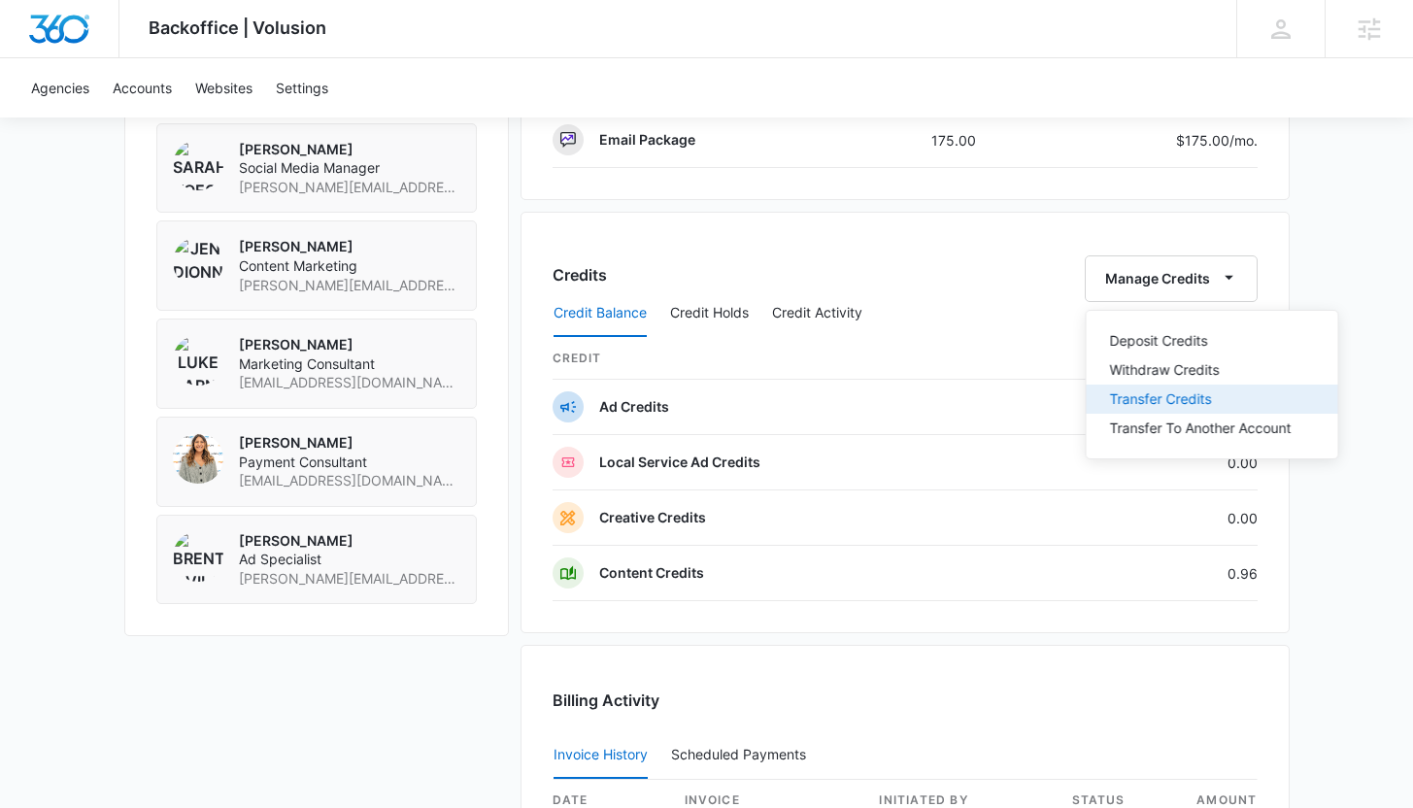
click at [1177, 402] on div "Transfer Credits" at bounding box center [1201, 399] width 182 height 14
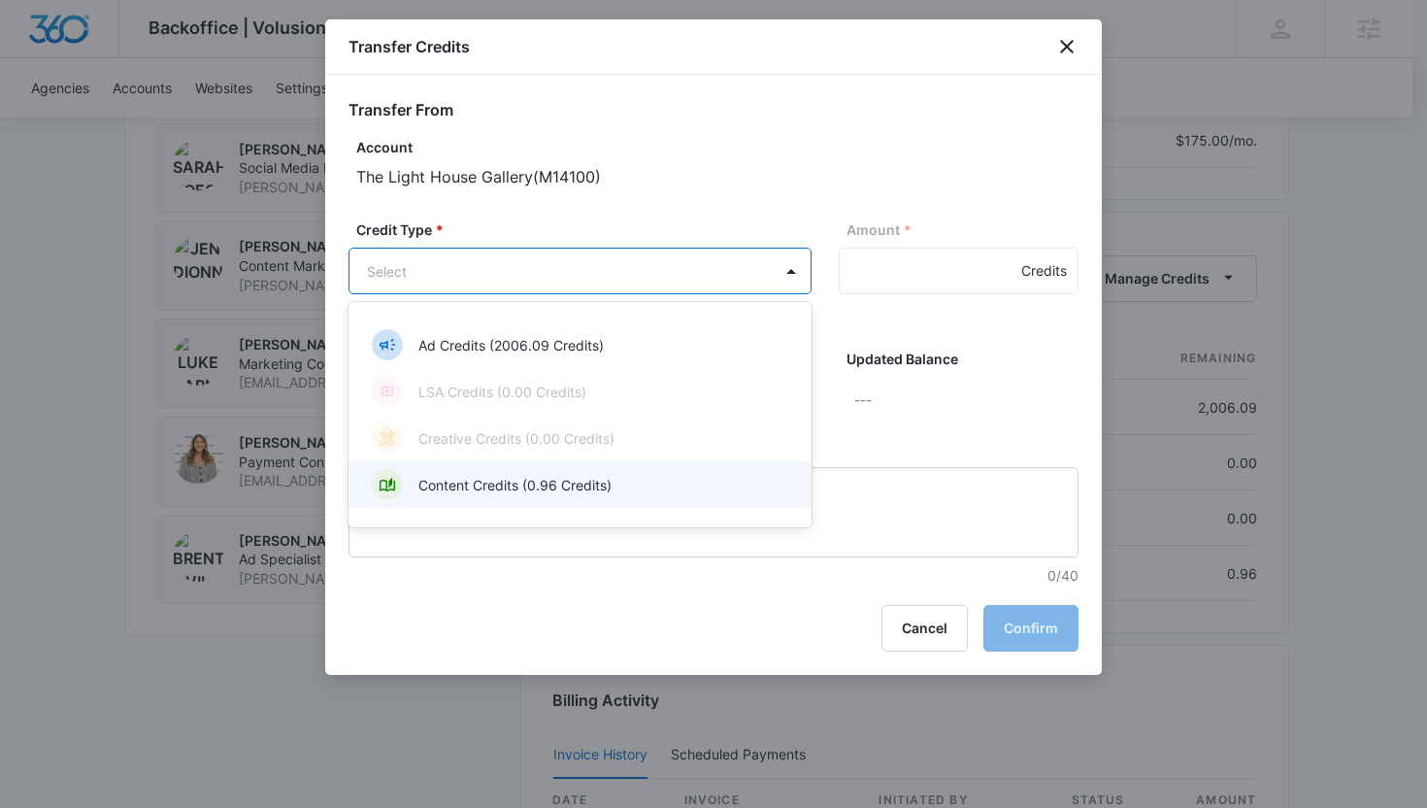
click at [581, 480] on p "Content Credits (0.96 Credits)" at bounding box center [514, 485] width 193 height 20
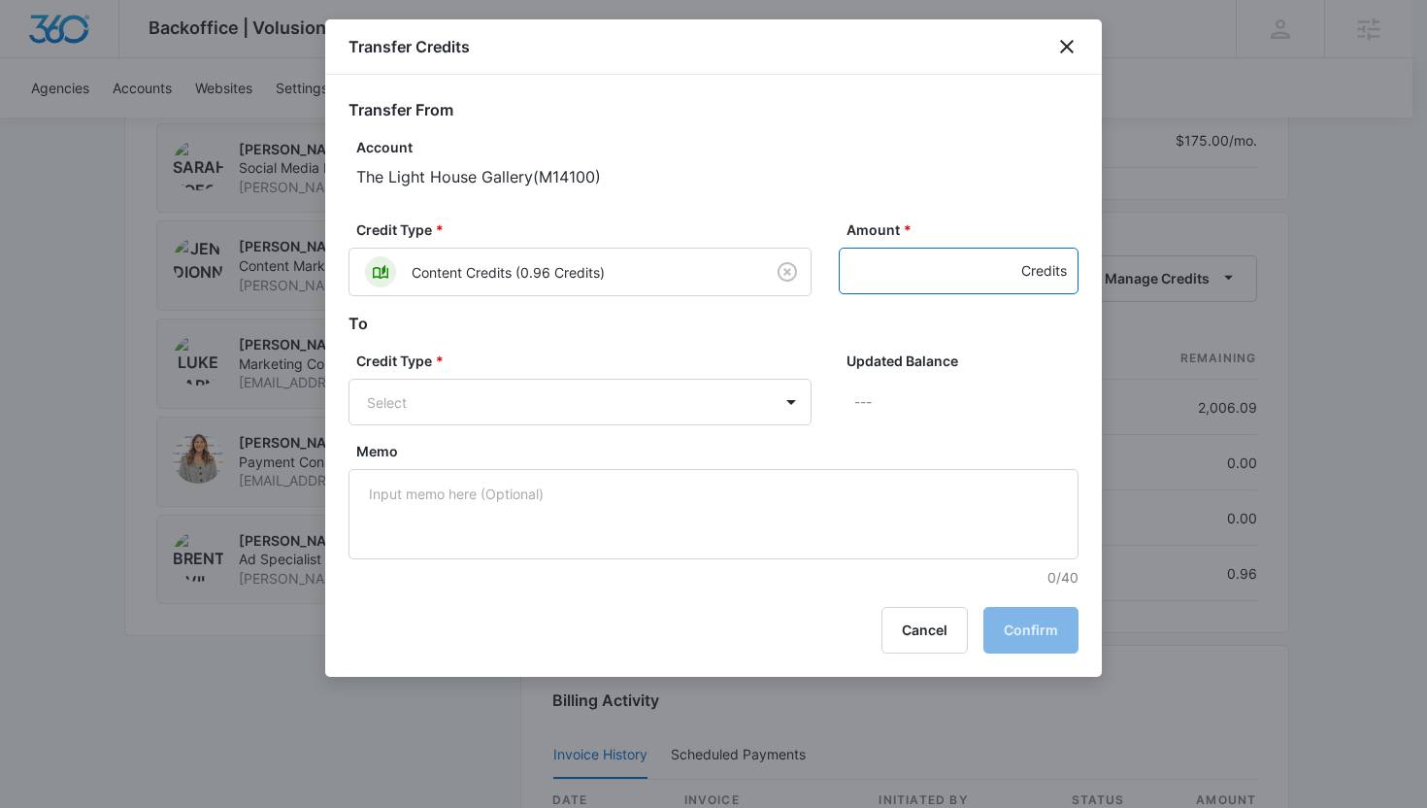
click at [858, 268] on input "Amount *" at bounding box center [959, 271] width 240 height 47
type input ".96"
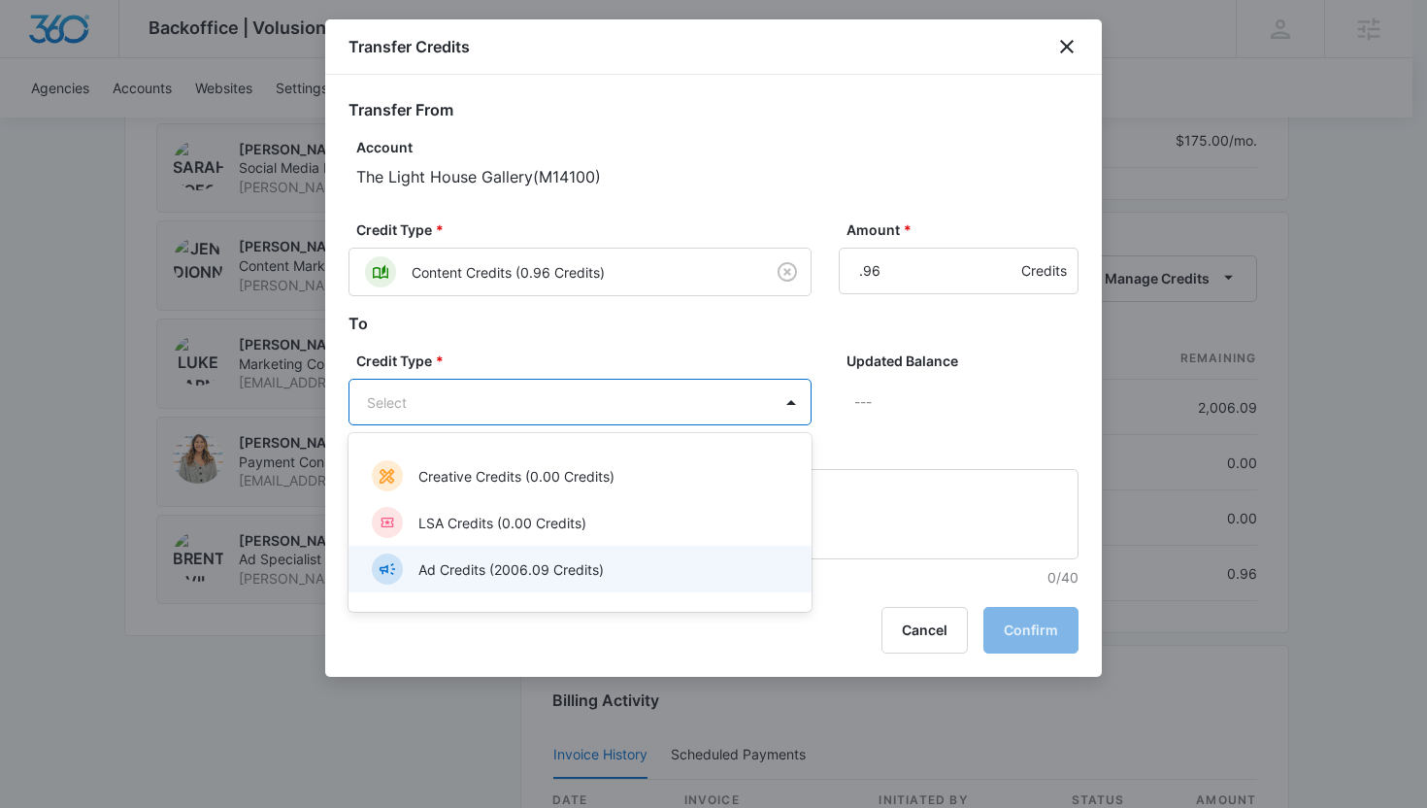
click at [560, 554] on div "Ad Credits (2006.09 Credits)" at bounding box center [578, 568] width 413 height 31
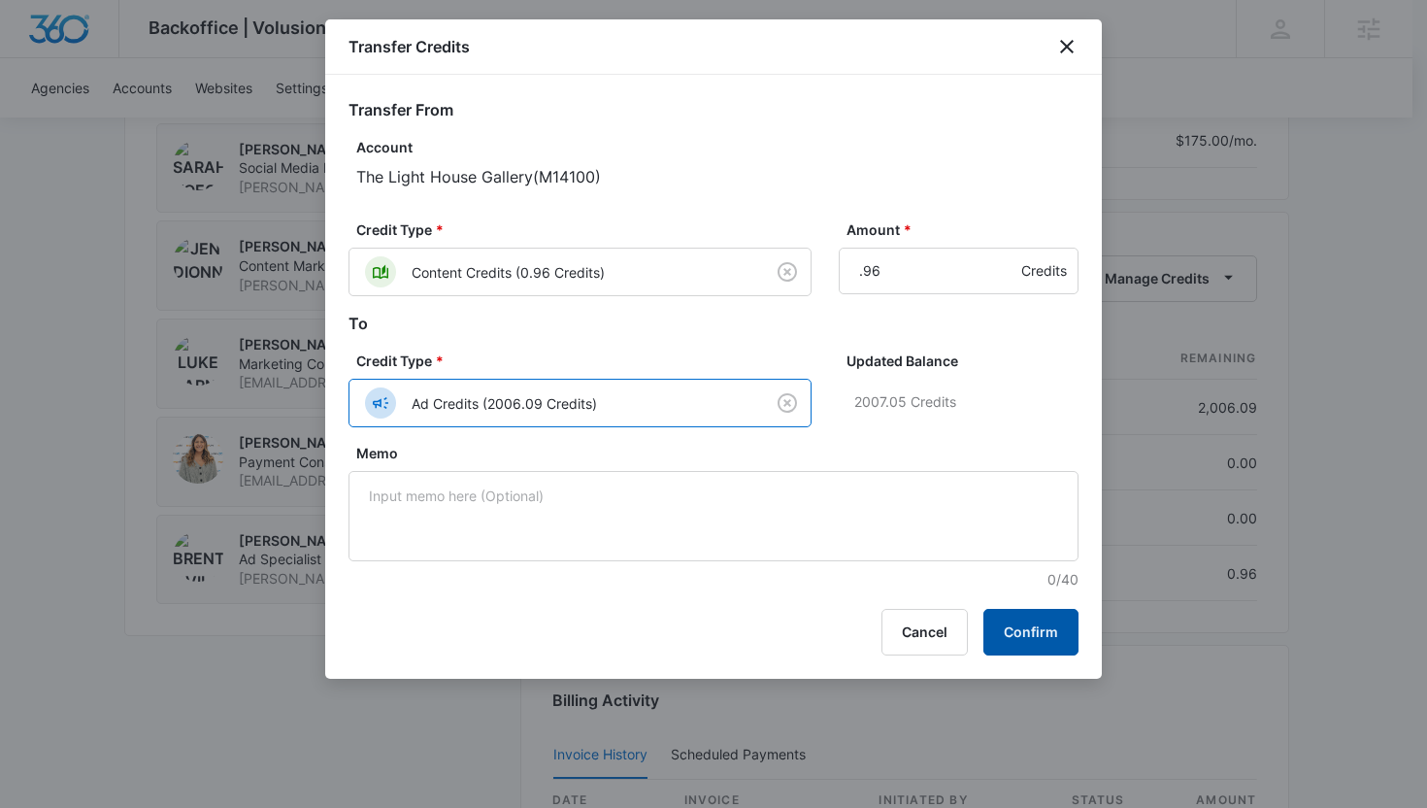
click at [1040, 629] on button "Confirm" at bounding box center [1031, 632] width 95 height 47
